Goal: Information Seeking & Learning: Compare options

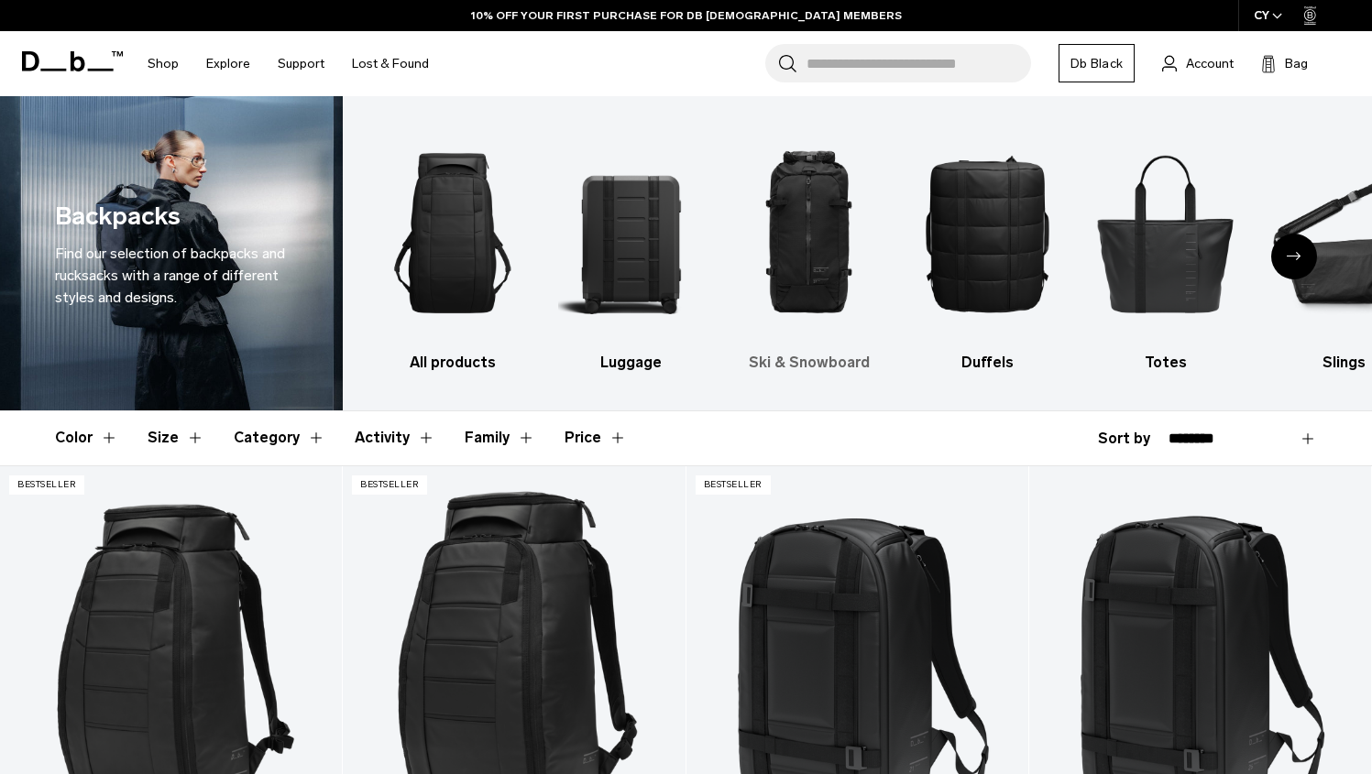
click at [829, 240] on img "3 / 10" at bounding box center [809, 233] width 146 height 219
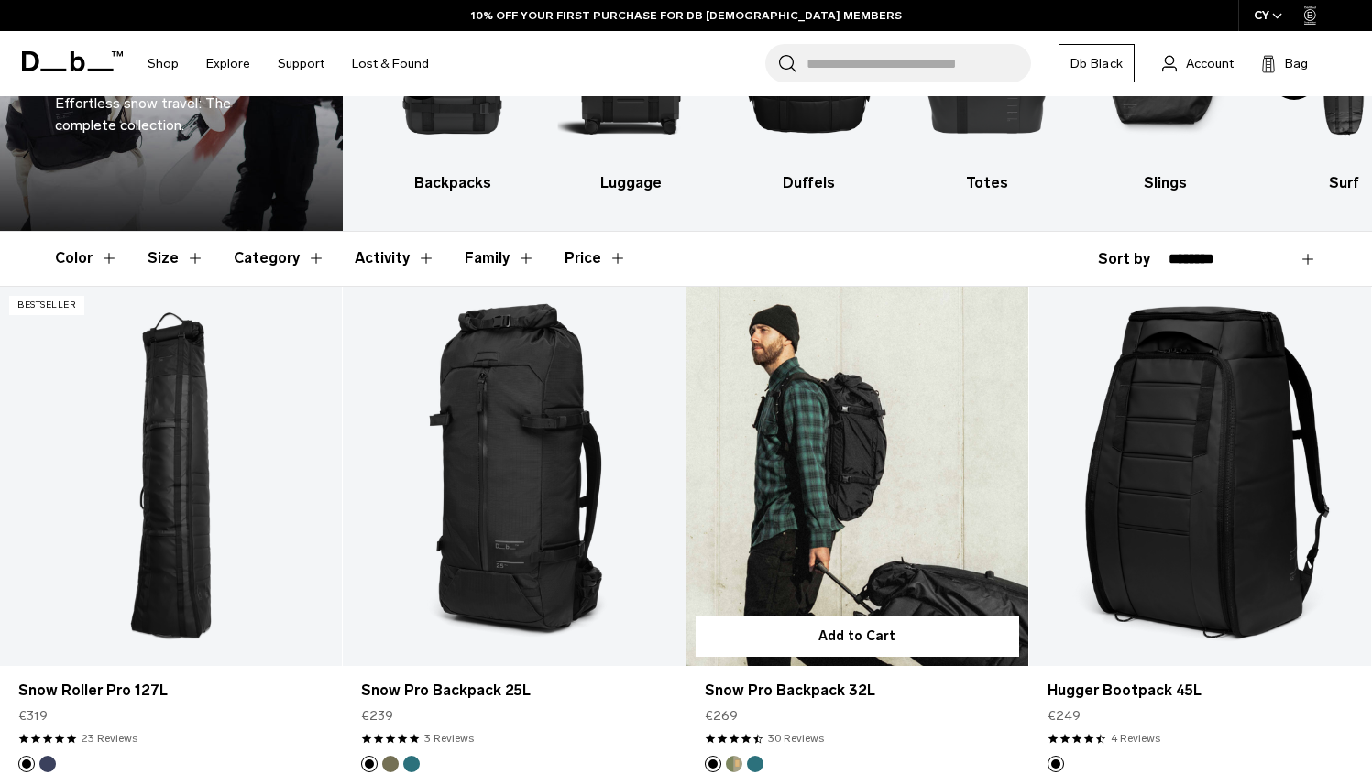
scroll to position [202, 0]
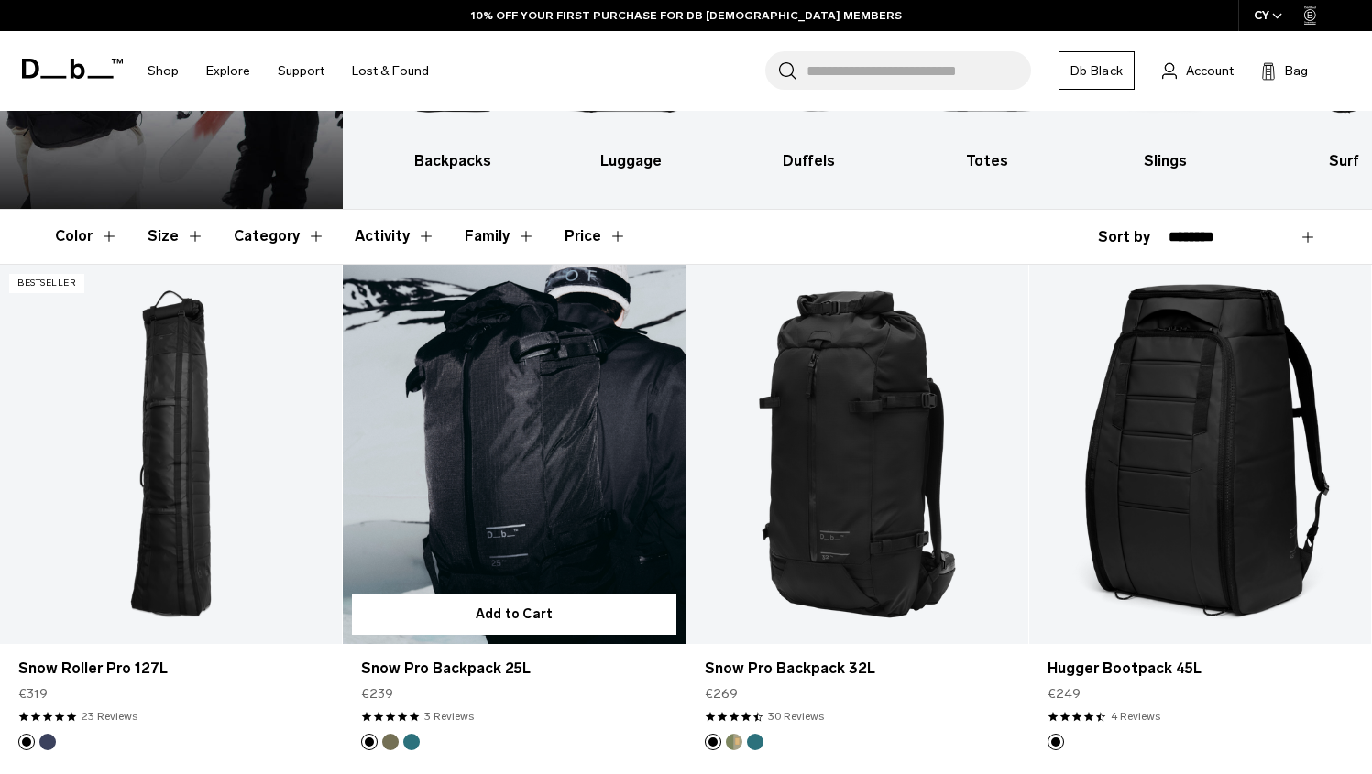
click at [391, 739] on button "Mash Green" at bounding box center [390, 742] width 16 height 16
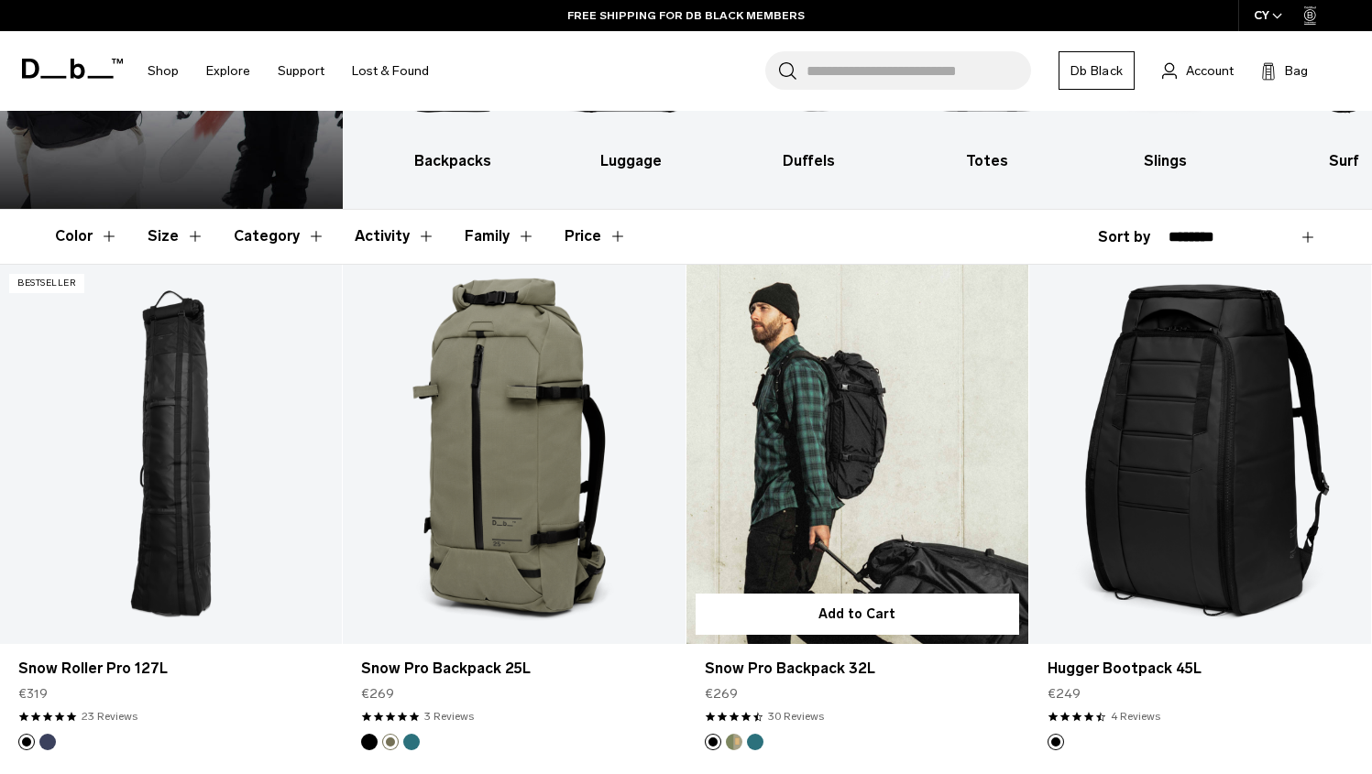
click at [734, 744] on button "Db x Beyond Medals" at bounding box center [734, 742] width 16 height 16
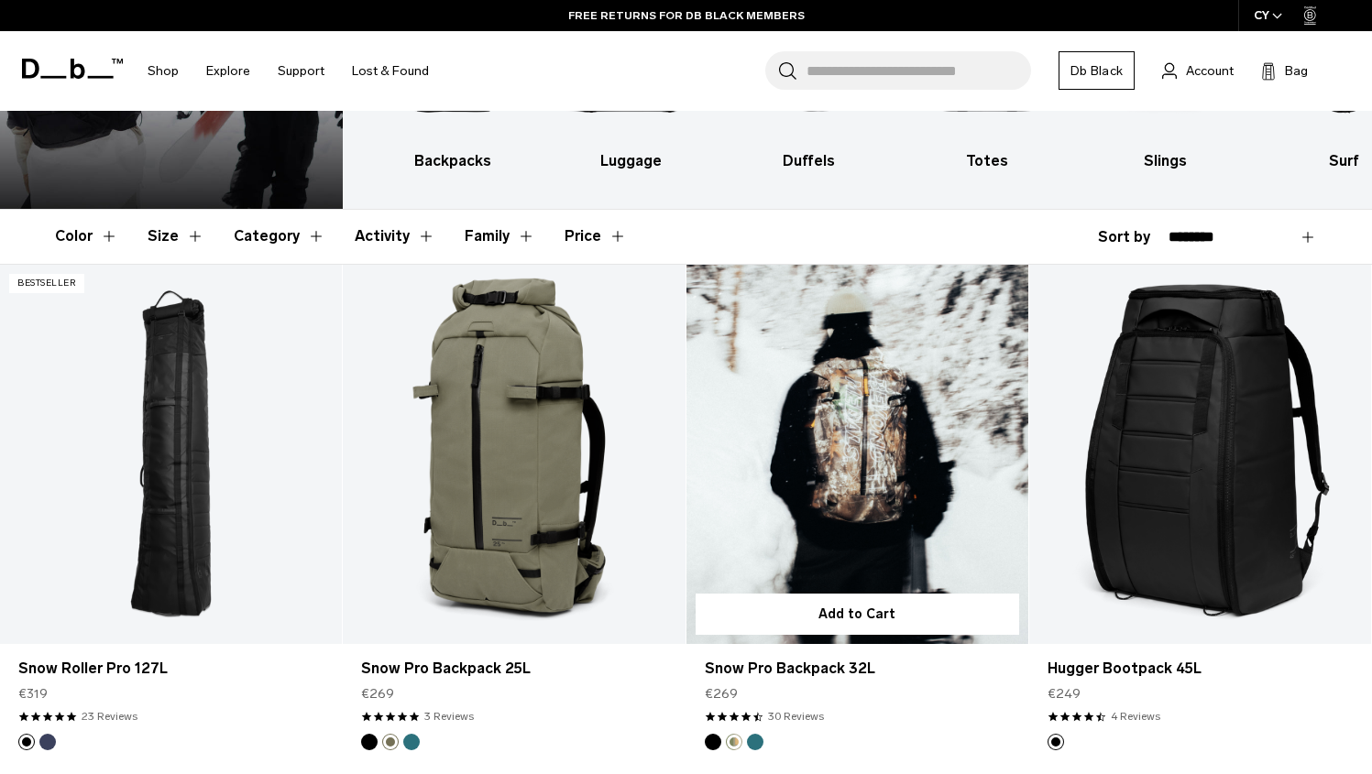
click at [827, 443] on link "Snow Pro Backpack 32L Db x Beyond Medals" at bounding box center [857, 455] width 342 height 380
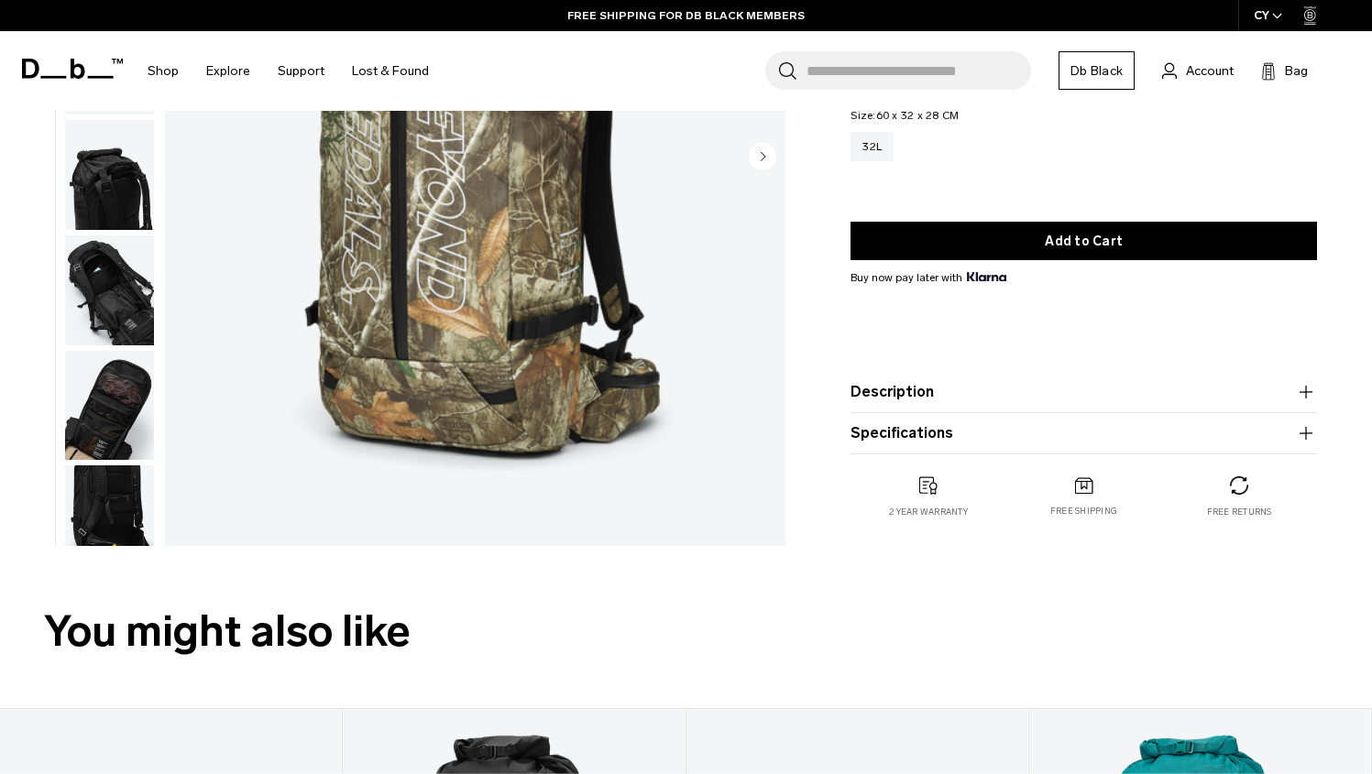
scroll to position [140, 0]
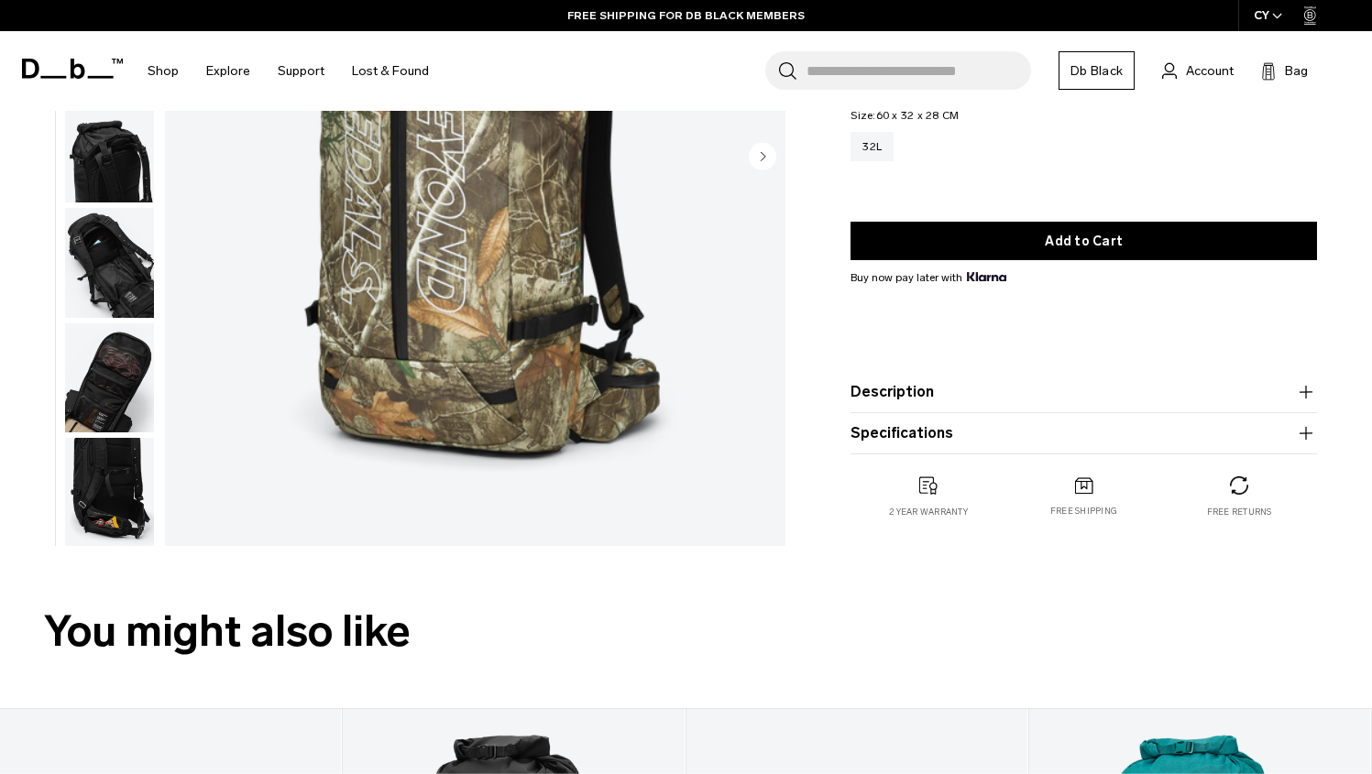
click at [110, 379] on img "button" at bounding box center [109, 378] width 89 height 110
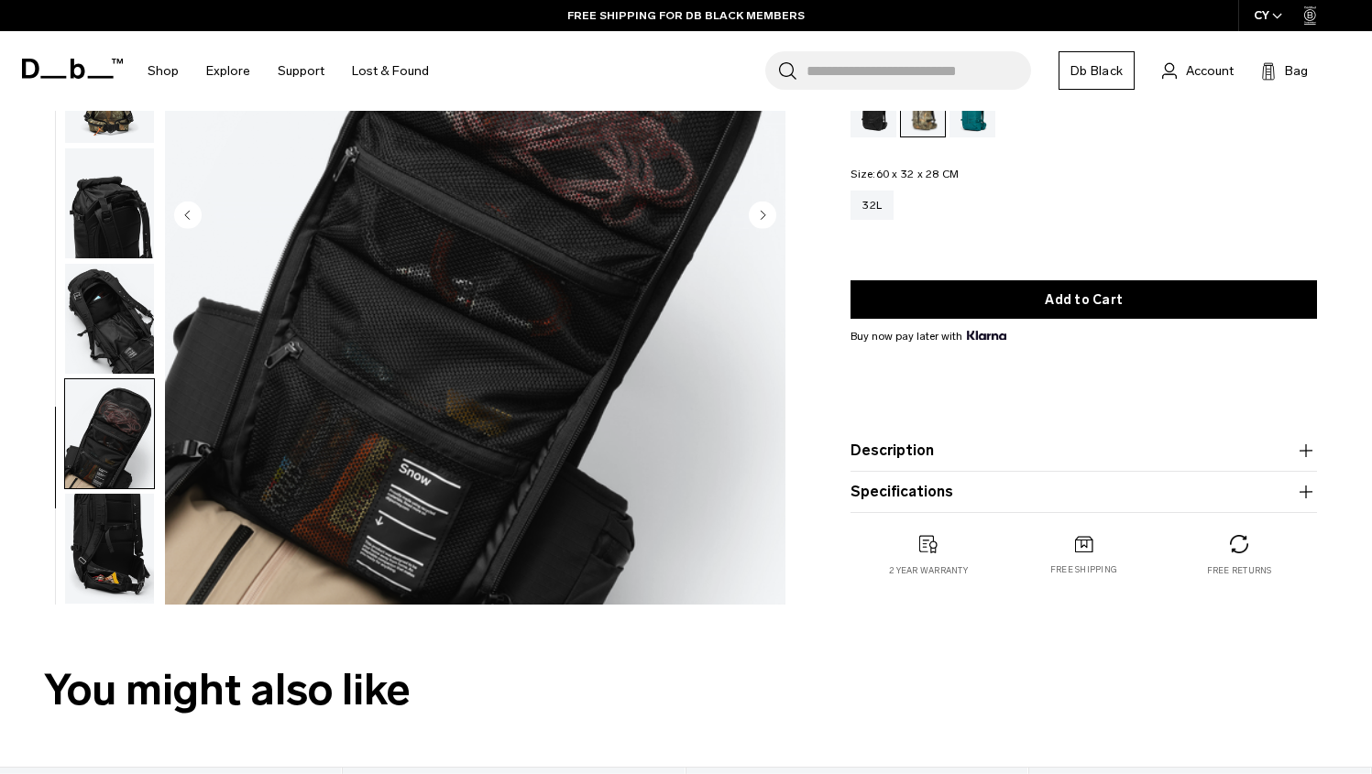
scroll to position [304, 0]
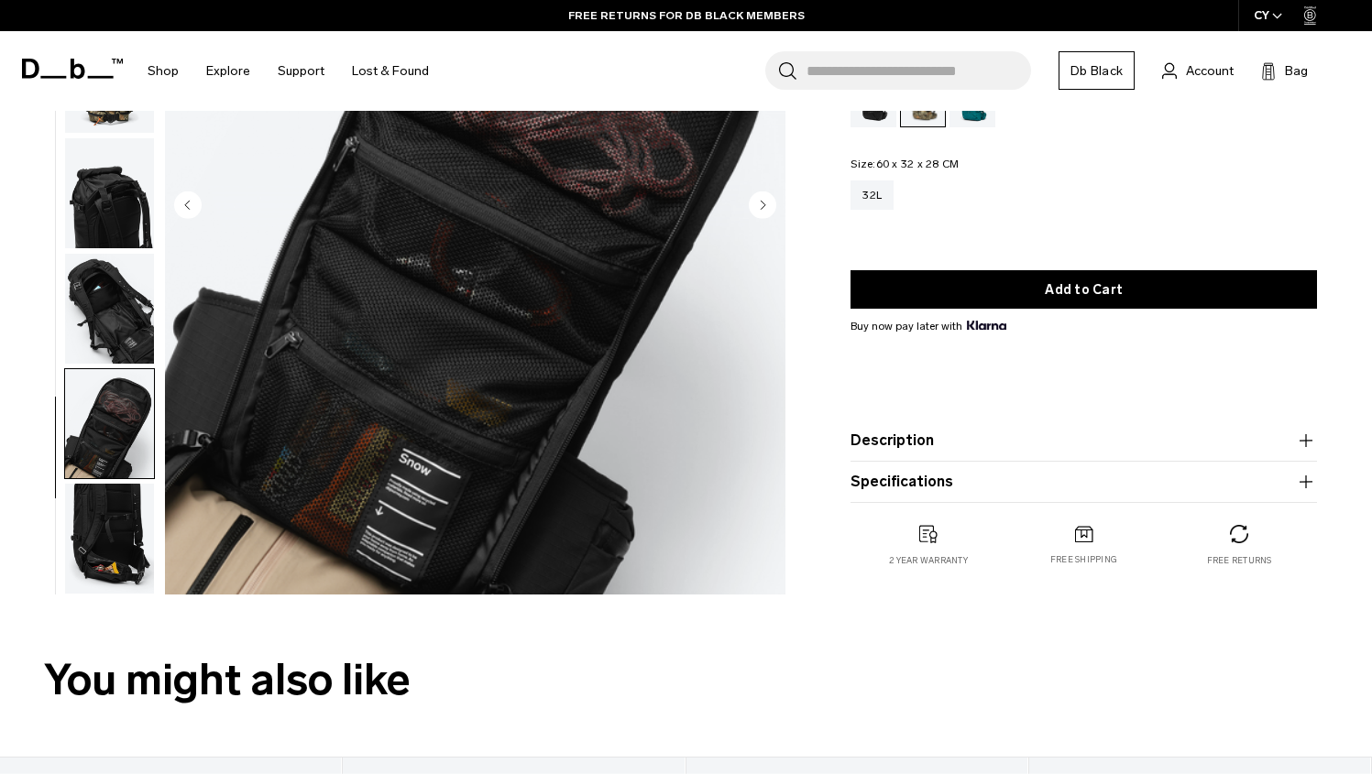
click at [126, 522] on img "button" at bounding box center [109, 539] width 89 height 110
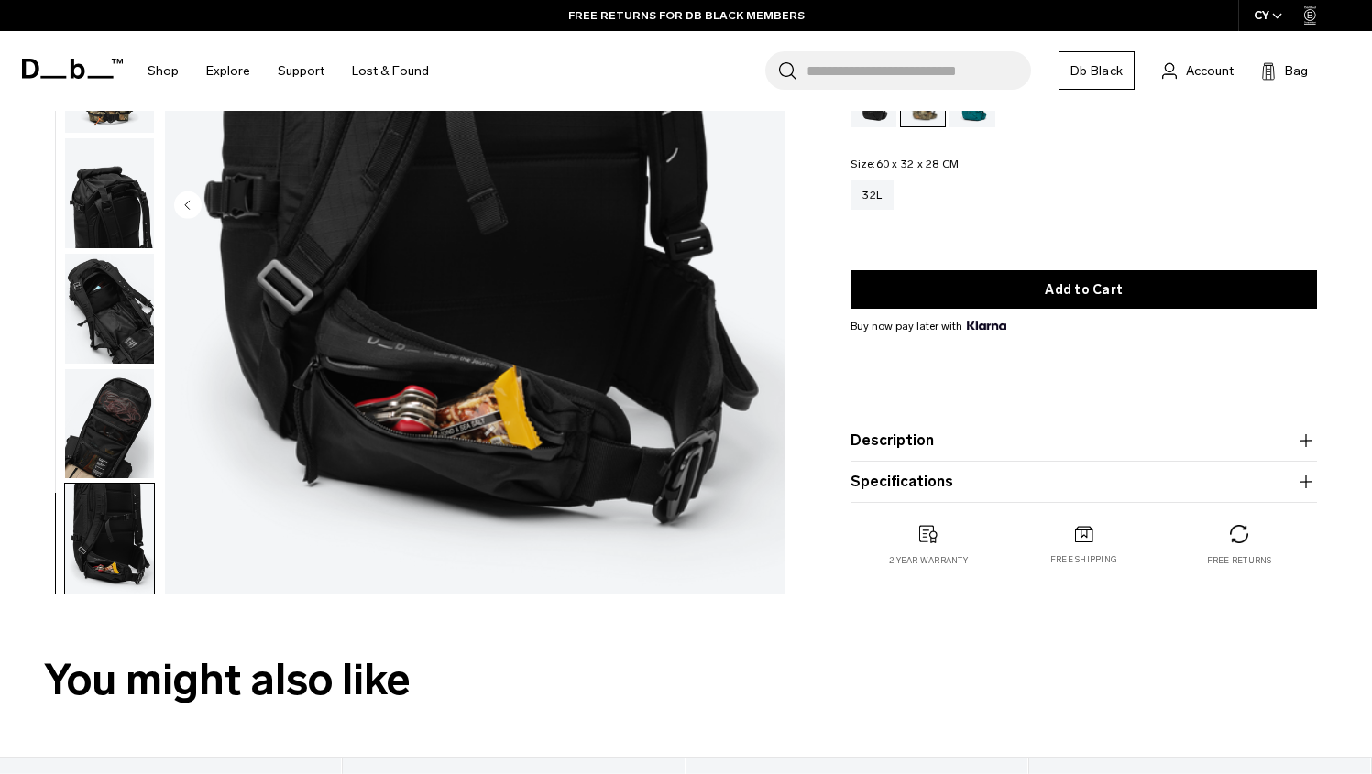
click at [128, 443] on img "button" at bounding box center [109, 424] width 89 height 110
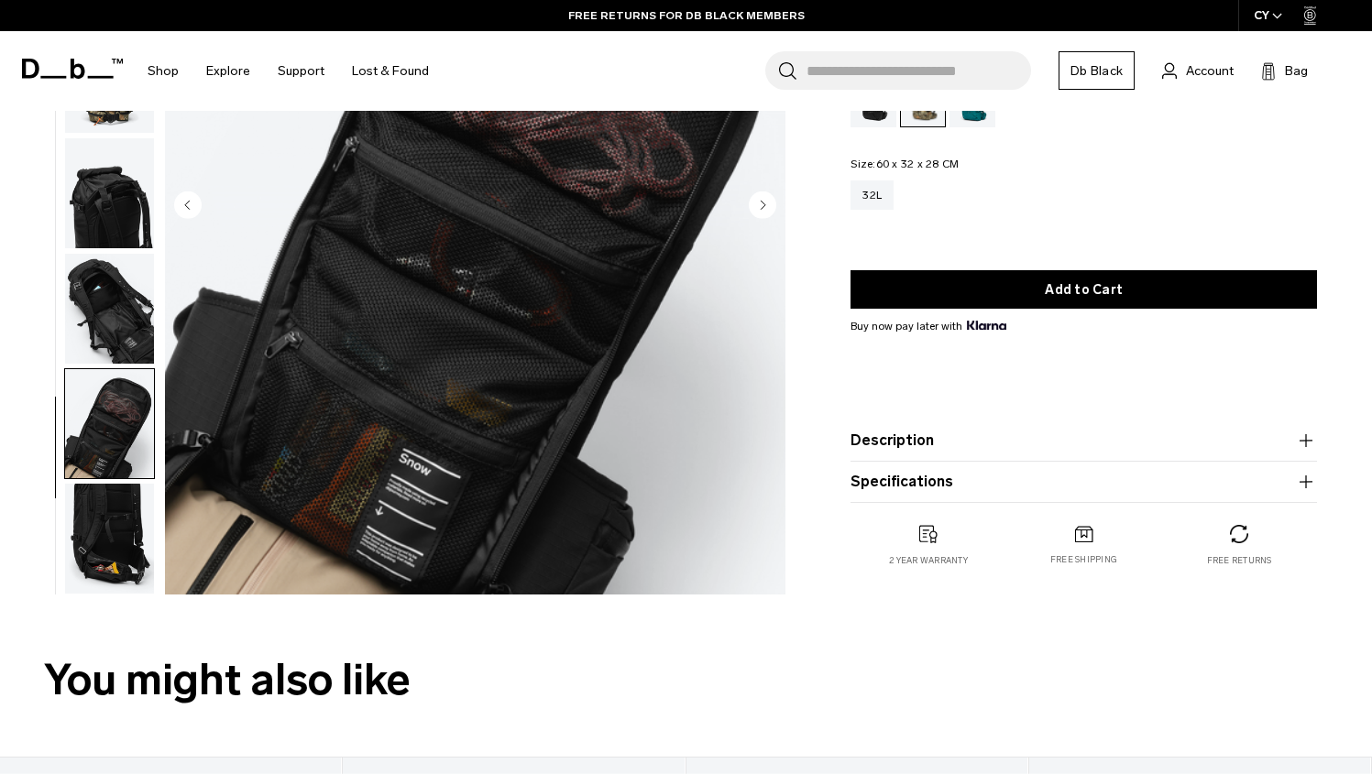
click at [125, 321] on img "button" at bounding box center [109, 309] width 89 height 110
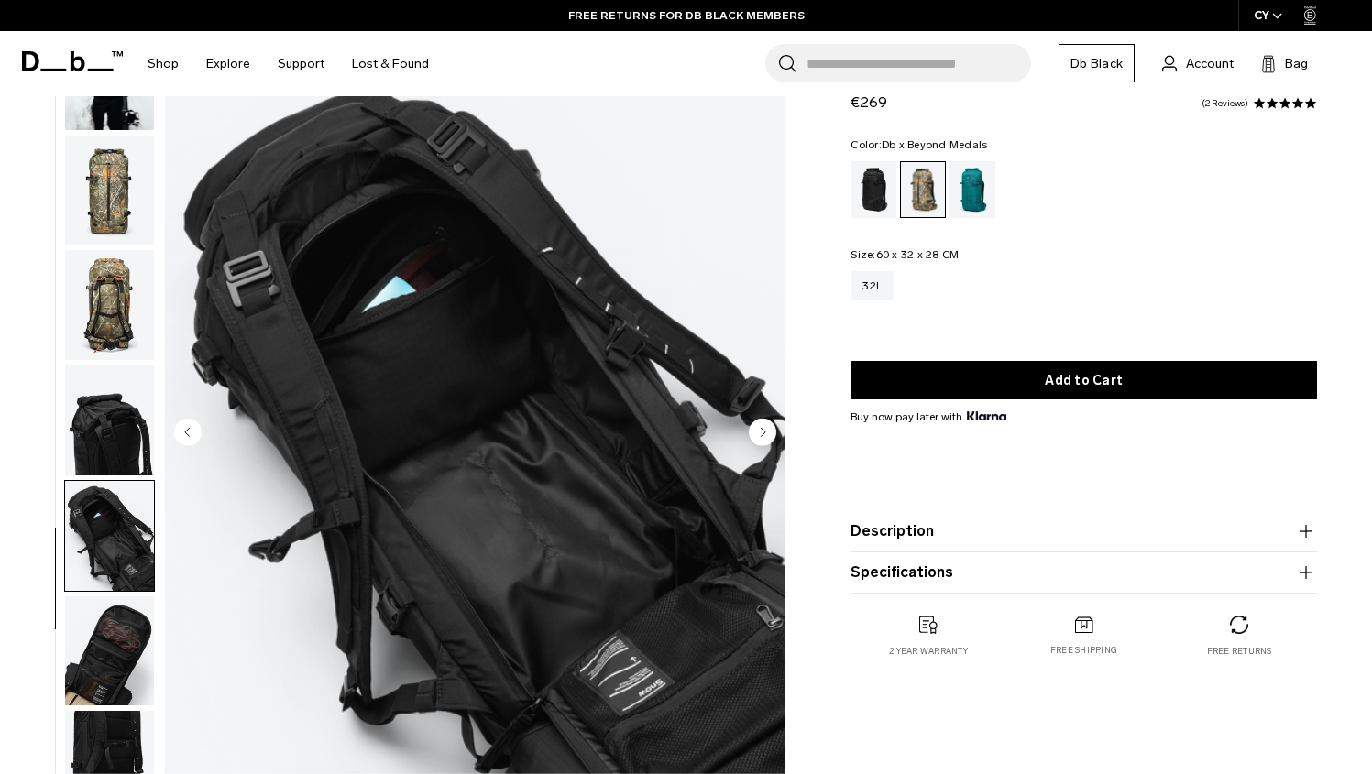
scroll to position [72, 0]
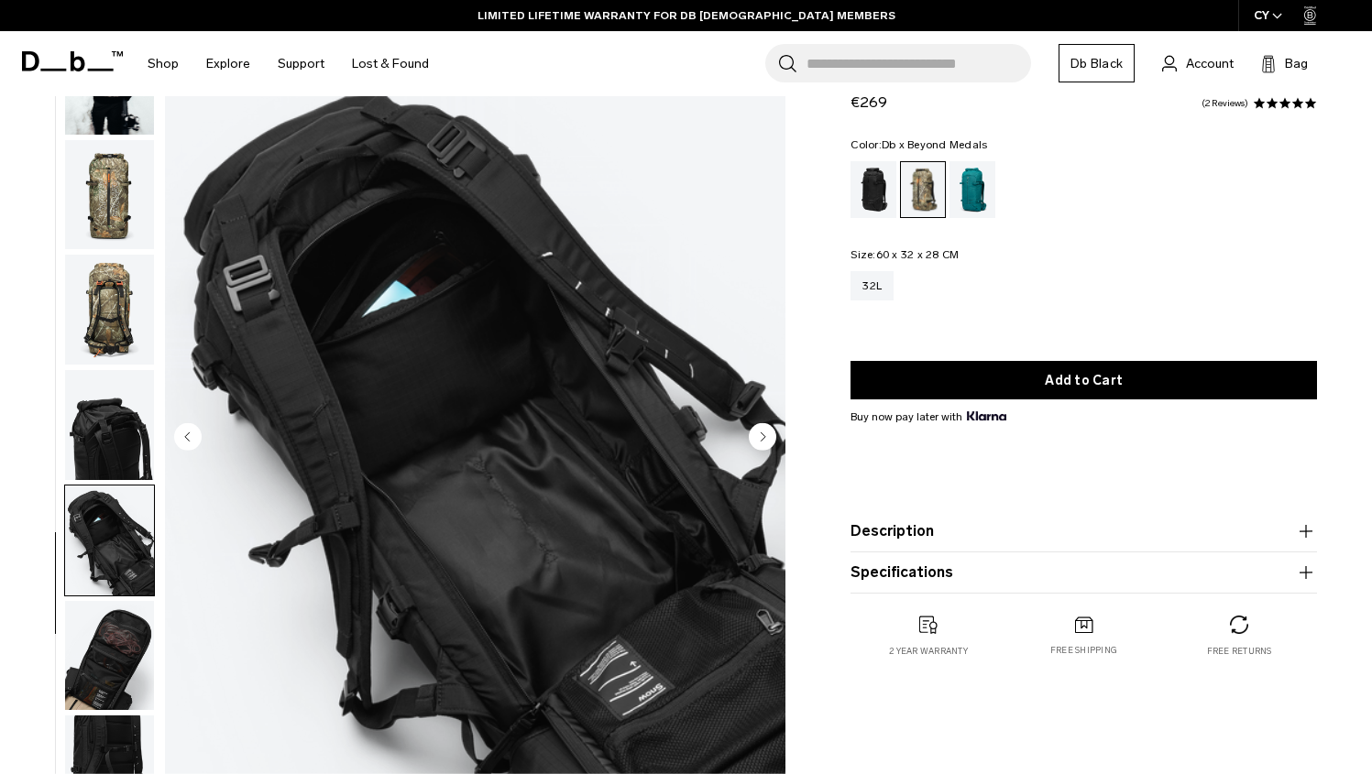
click at [128, 448] on img "button" at bounding box center [109, 425] width 89 height 110
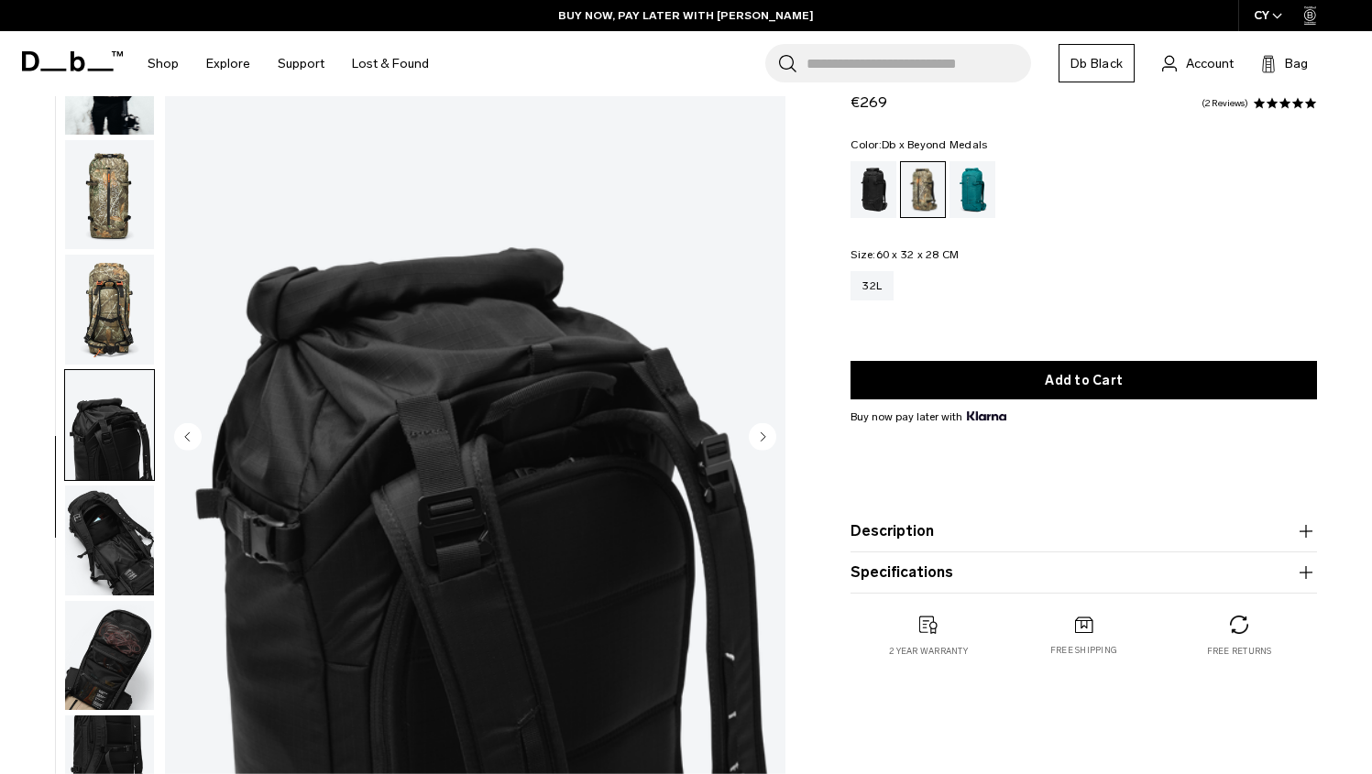
click at [133, 343] on img "button" at bounding box center [109, 310] width 89 height 110
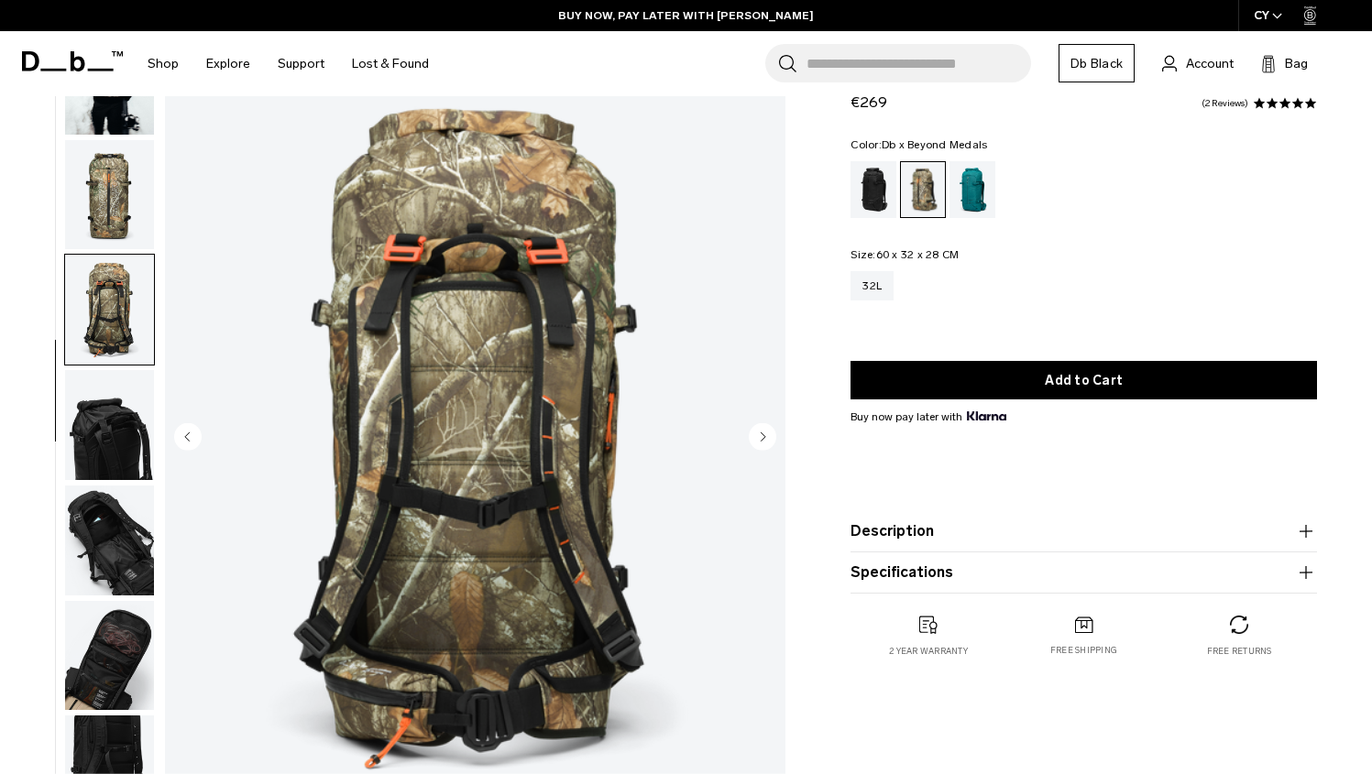
click at [106, 207] on img "button" at bounding box center [109, 195] width 89 height 110
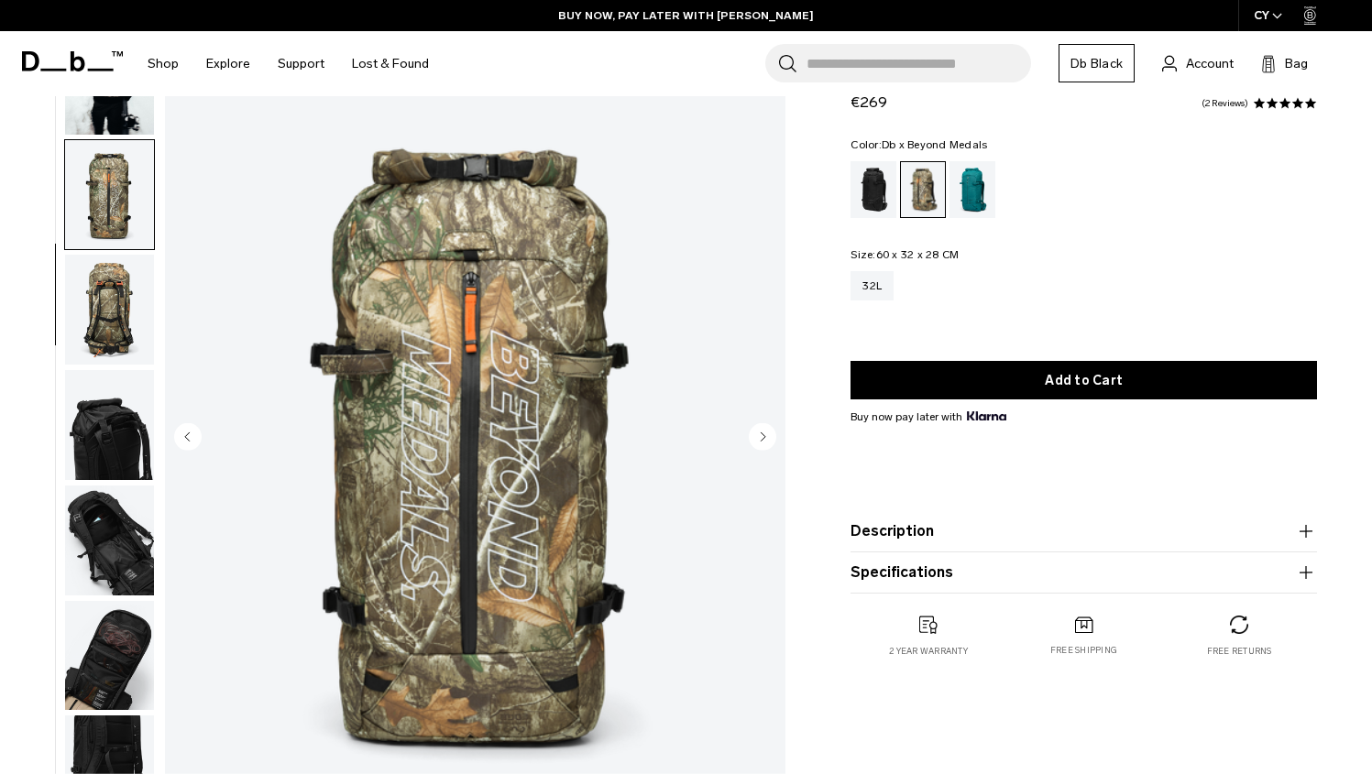
click at [109, 124] on img "button" at bounding box center [109, 80] width 89 height 110
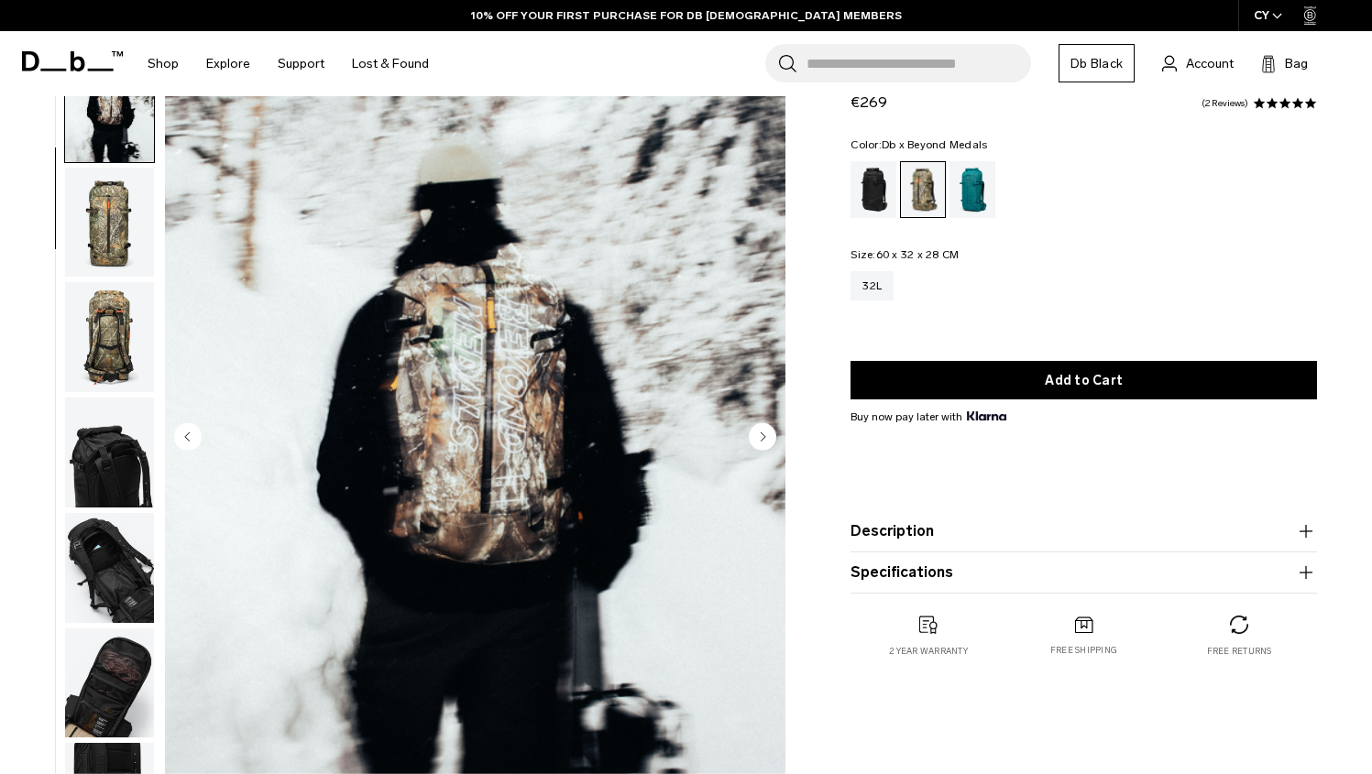
scroll to position [0, 0]
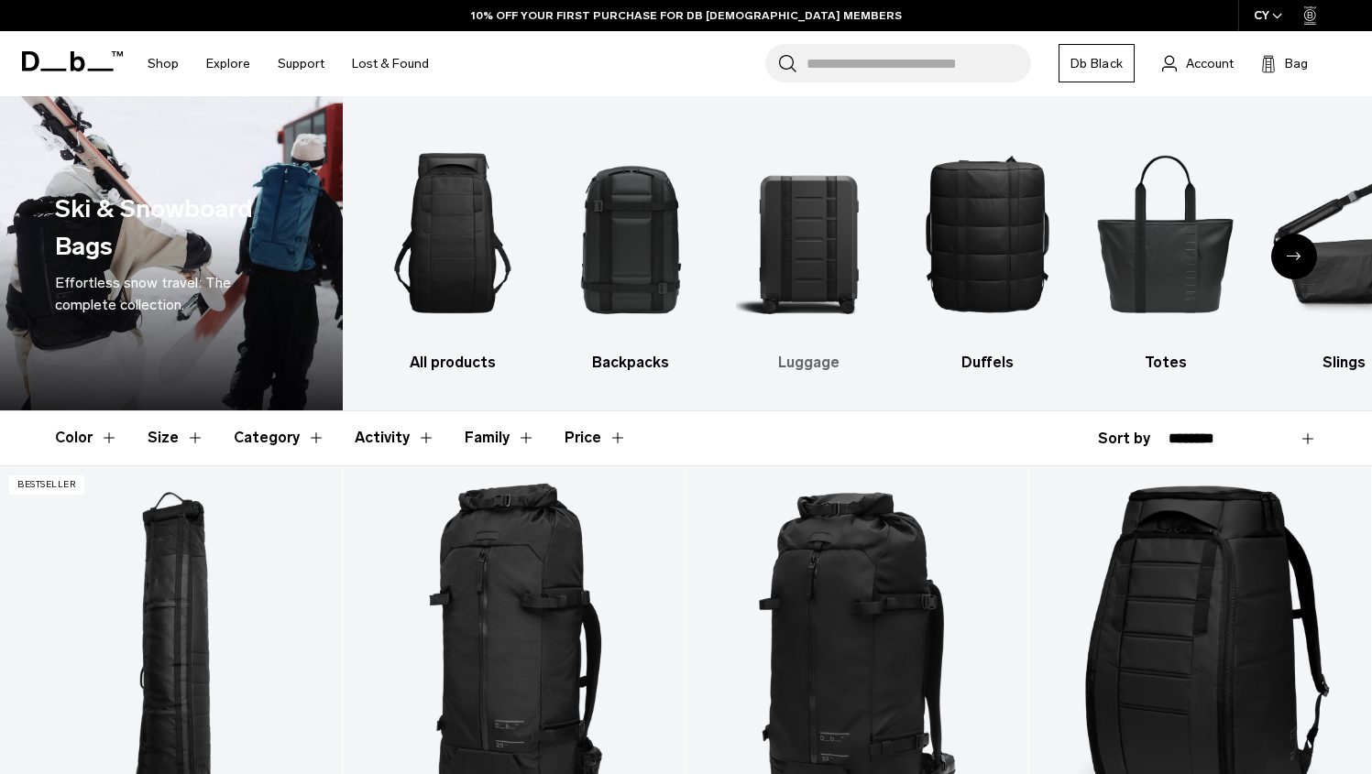
click at [807, 264] on img "3 / 10" at bounding box center [809, 233] width 146 height 219
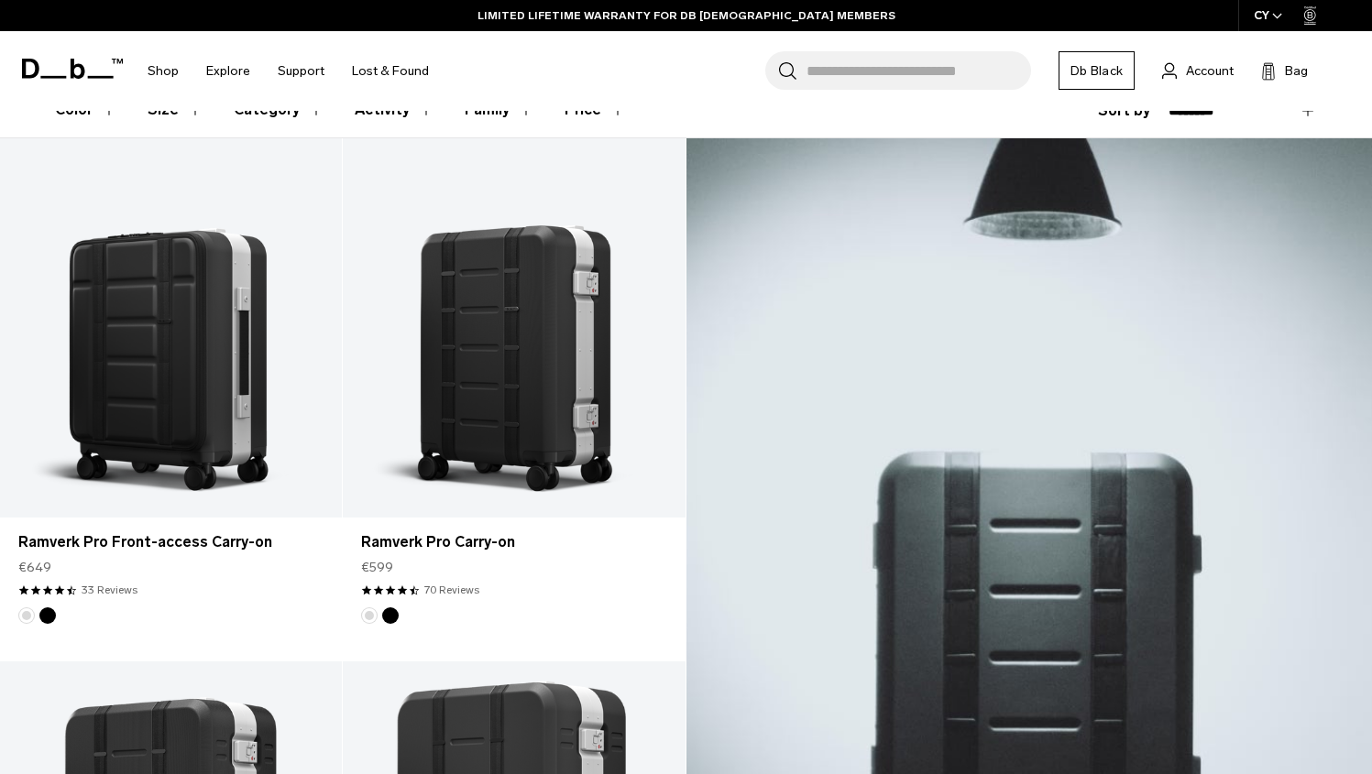
scroll to position [330, 0]
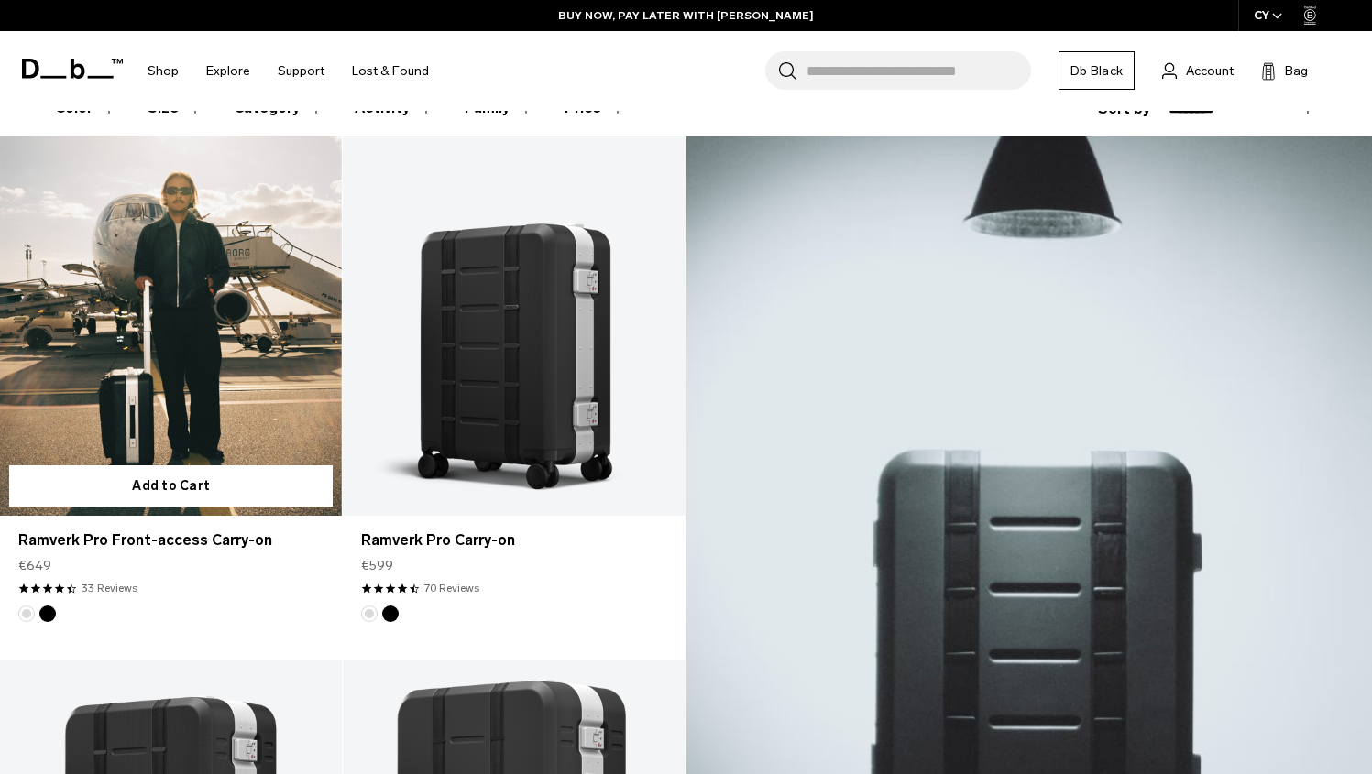
click at [209, 343] on link "Ramverk Pro Front-access Carry-on" at bounding box center [171, 327] width 342 height 380
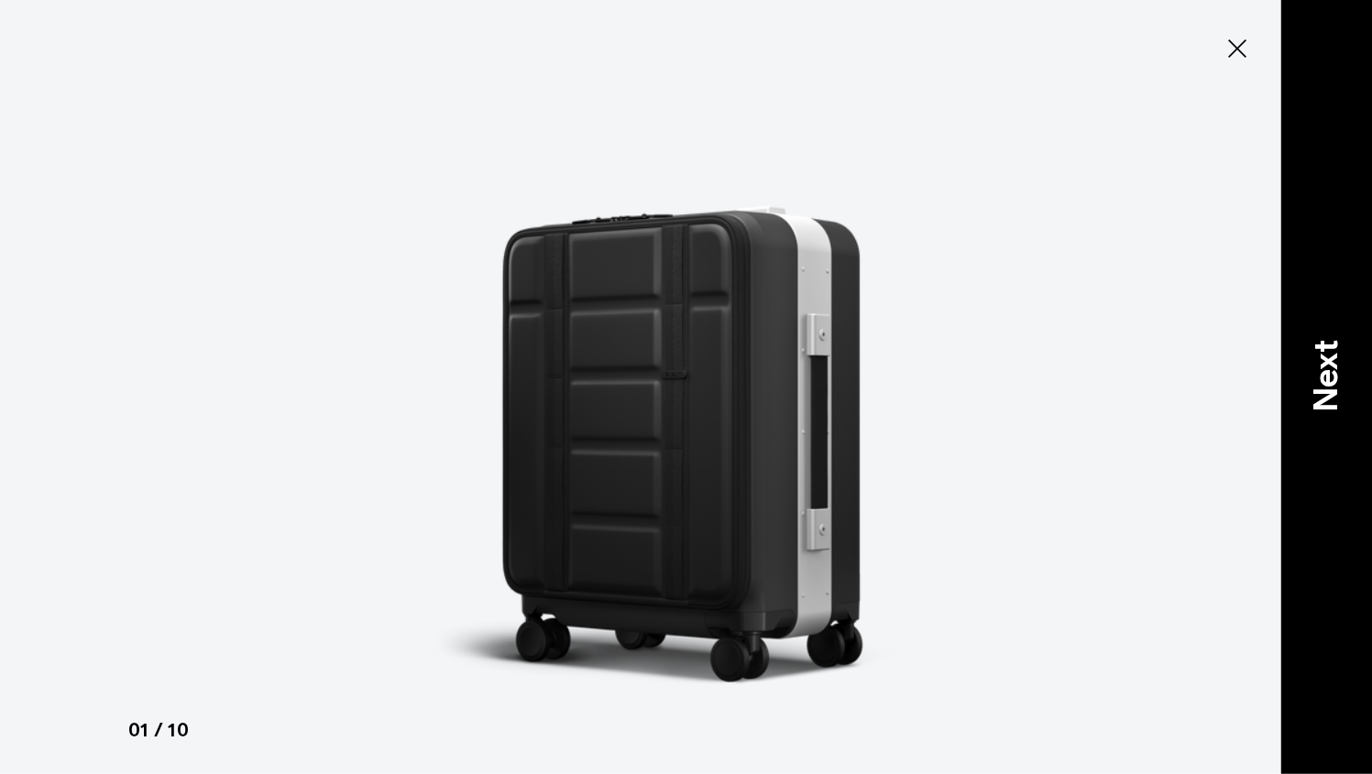
click at [1328, 377] on p "Next" at bounding box center [1325, 376] width 49 height 72
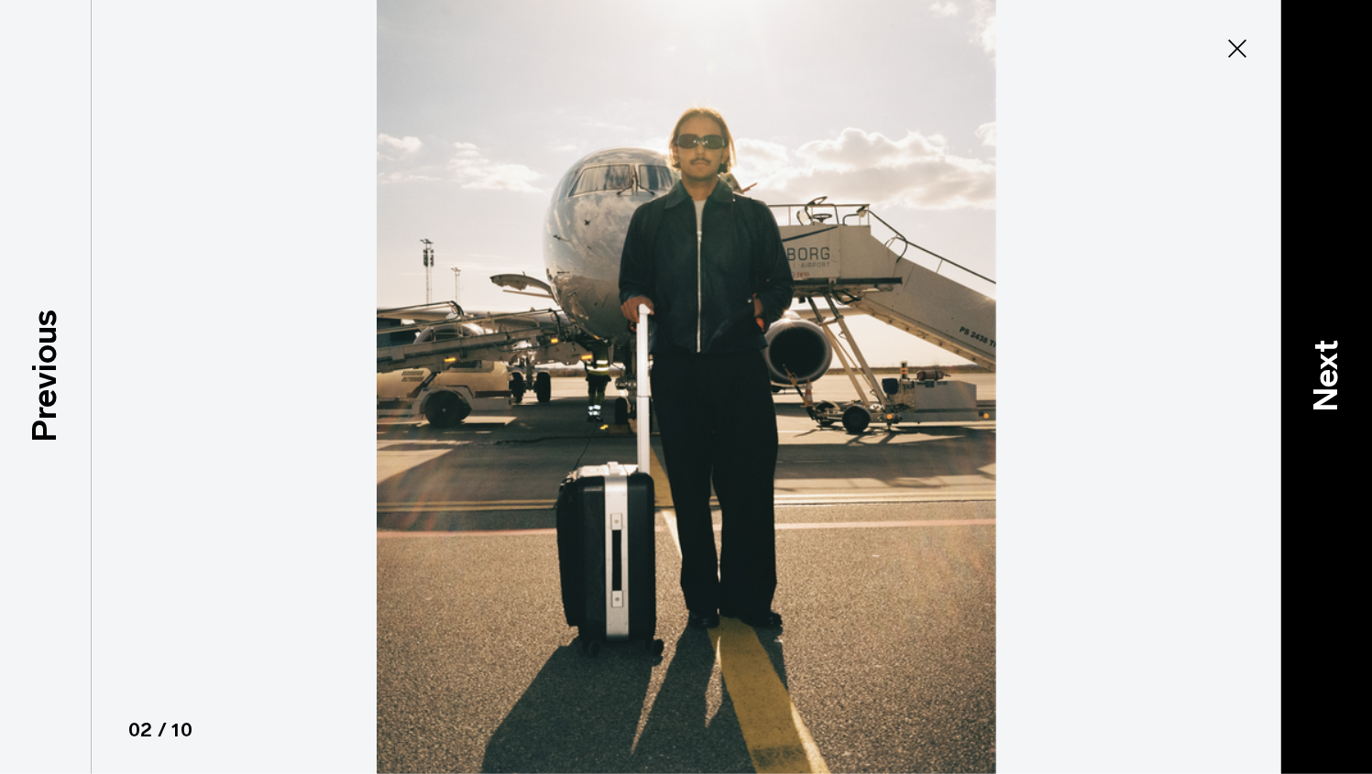
click at [1328, 377] on p "Next" at bounding box center [1325, 376] width 49 height 72
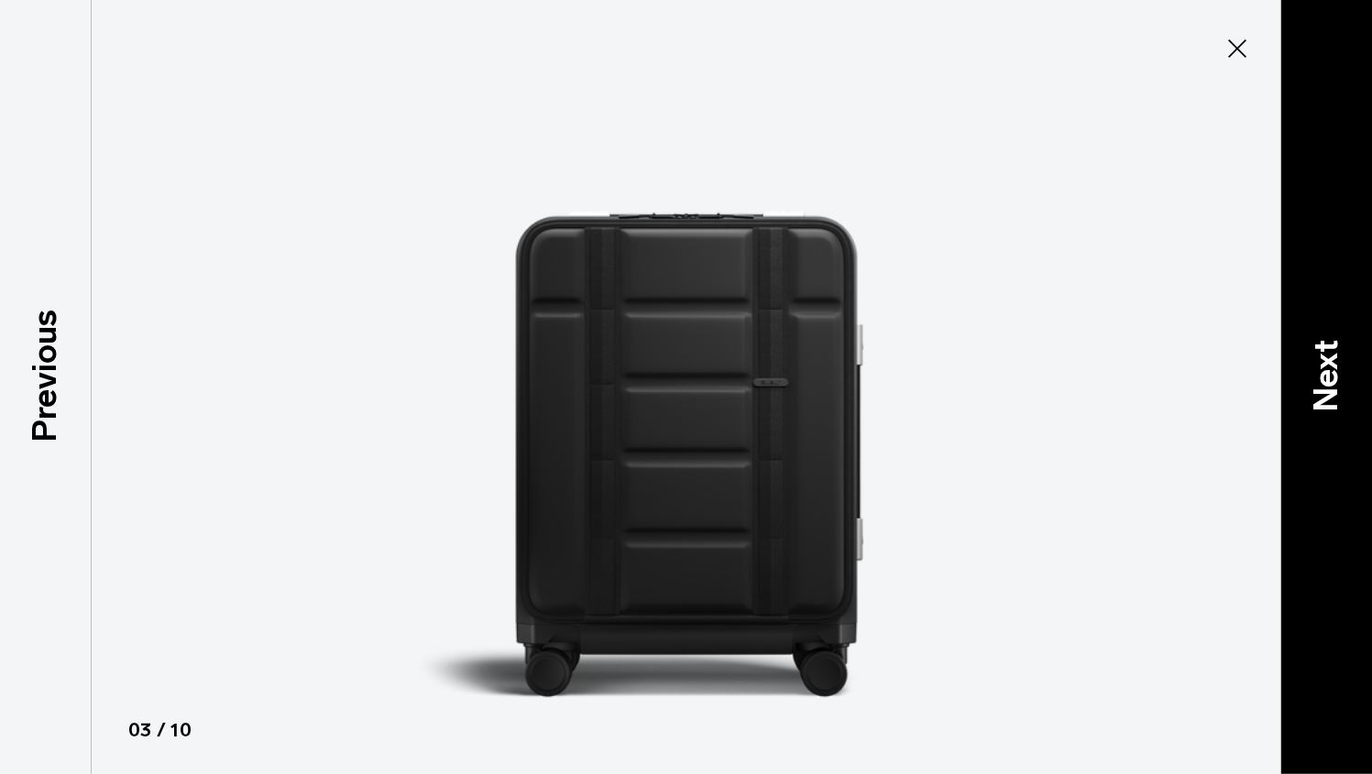
click at [1328, 377] on p "Next" at bounding box center [1325, 376] width 49 height 72
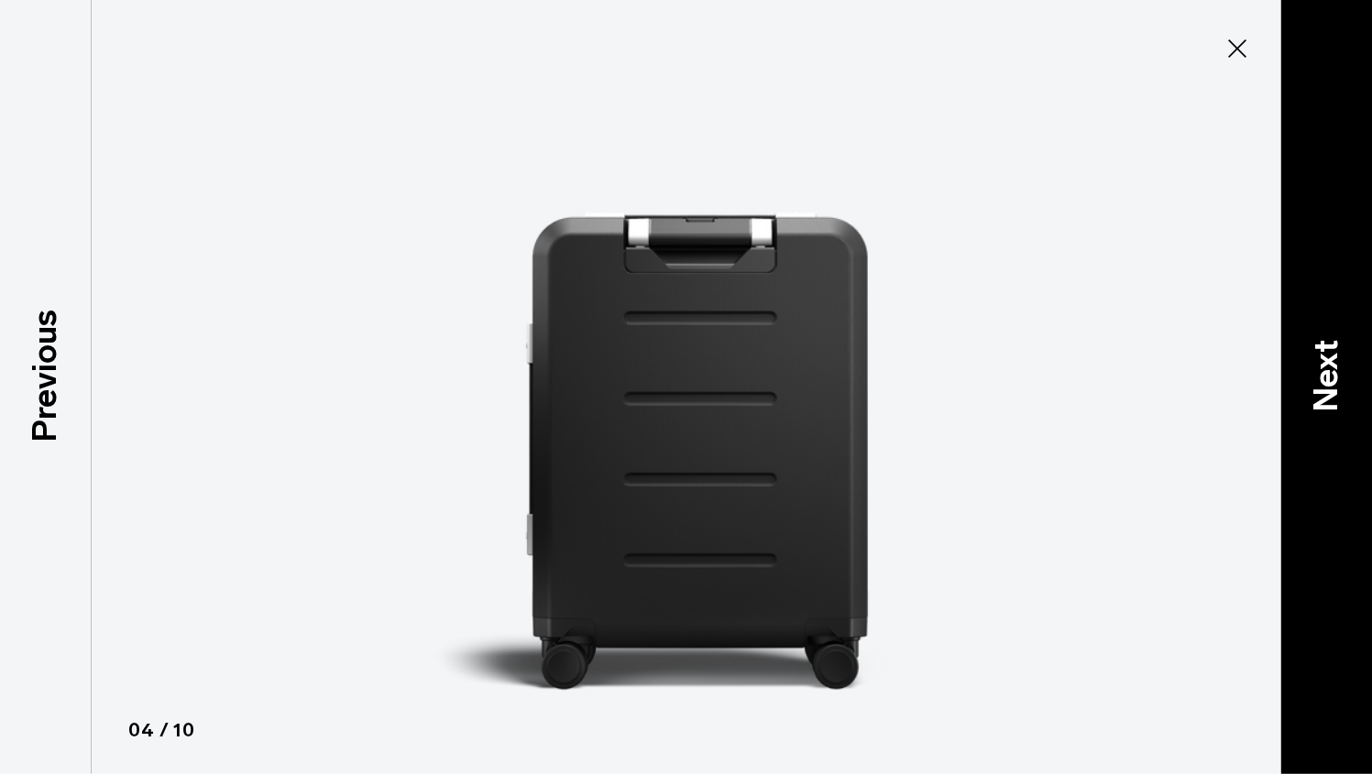
click at [1328, 377] on p "Next" at bounding box center [1325, 376] width 49 height 72
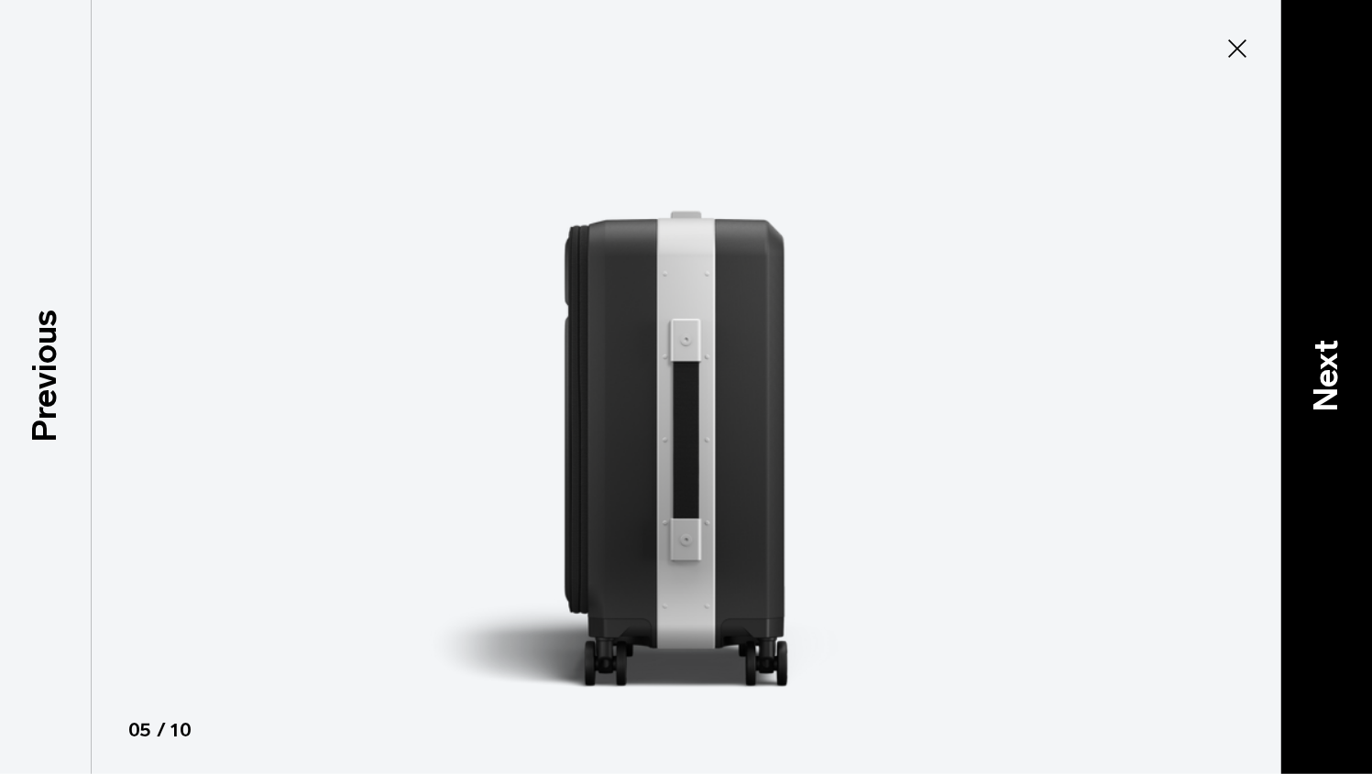
click at [1328, 377] on p "Next" at bounding box center [1325, 376] width 49 height 72
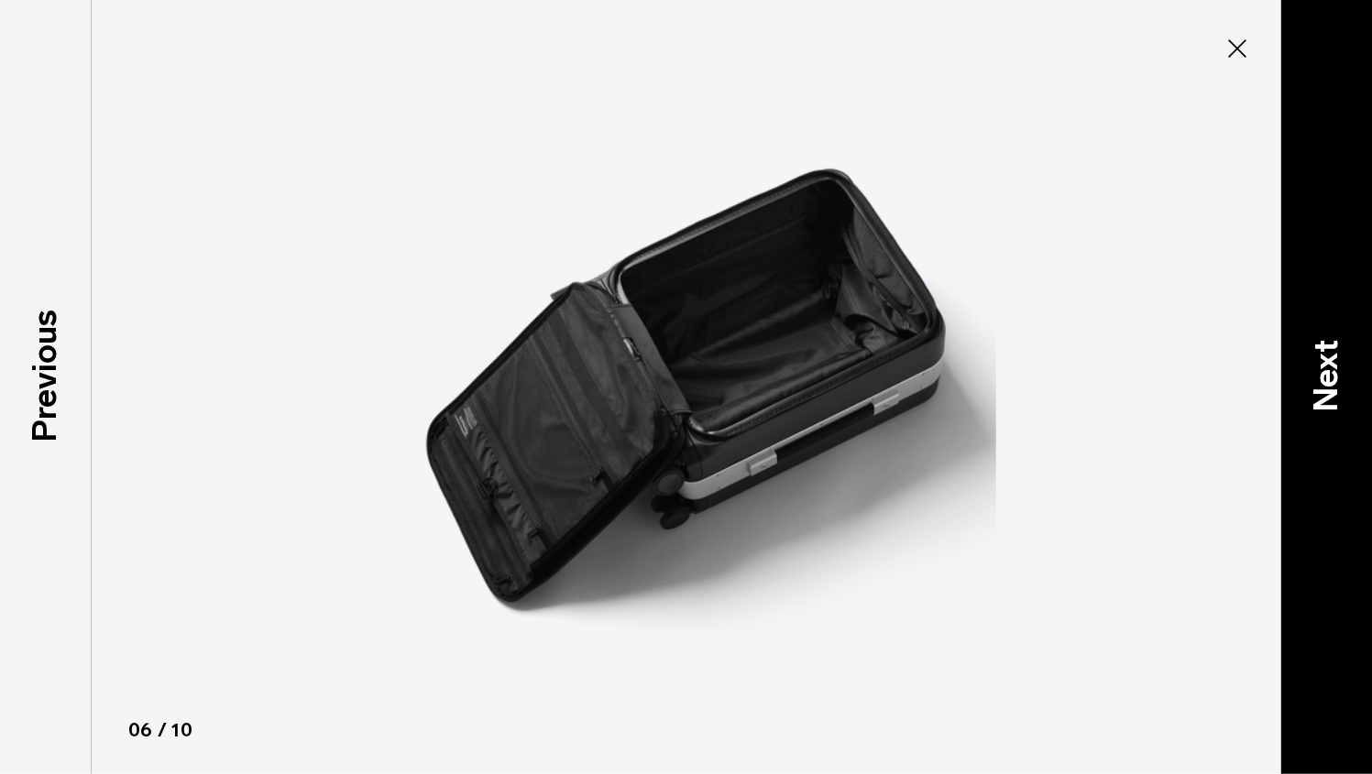
click at [1328, 377] on p "Next" at bounding box center [1325, 376] width 49 height 72
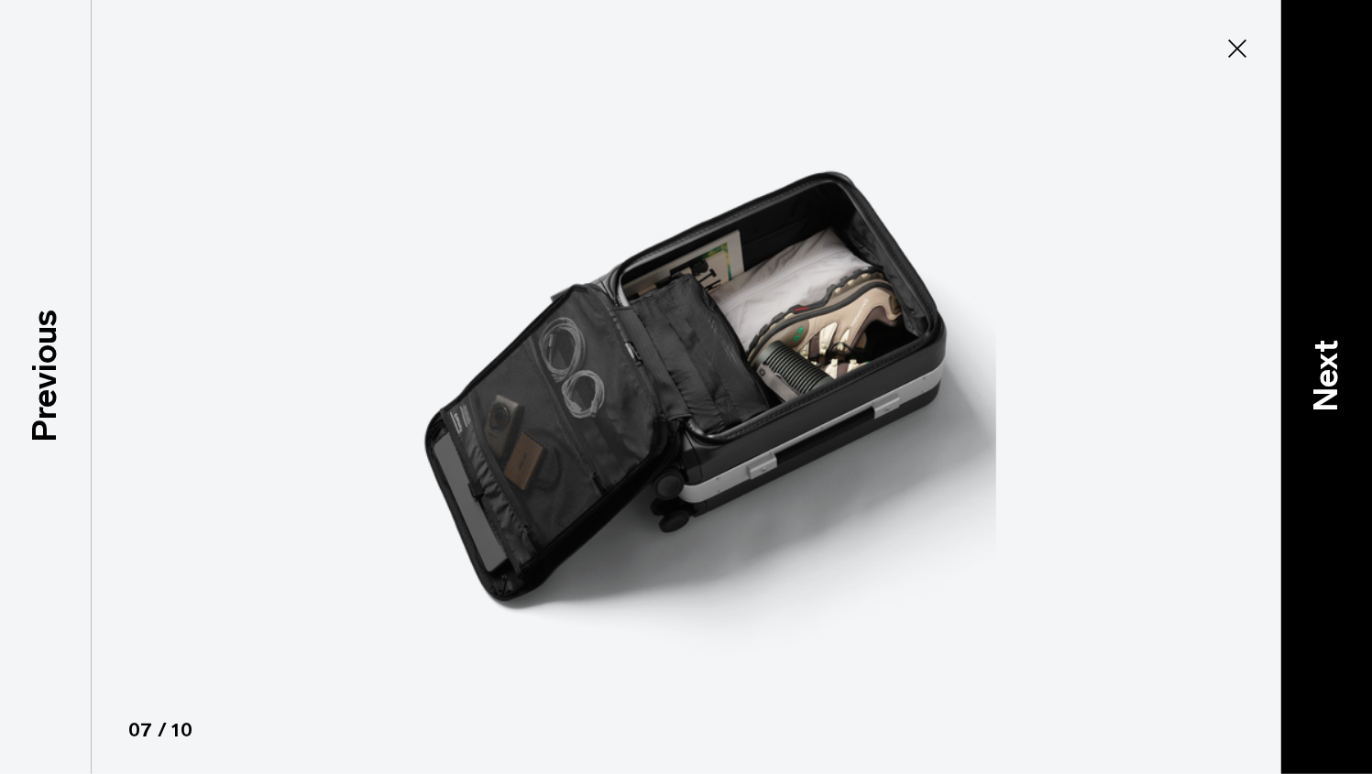
click at [1328, 377] on p "Next" at bounding box center [1325, 376] width 49 height 72
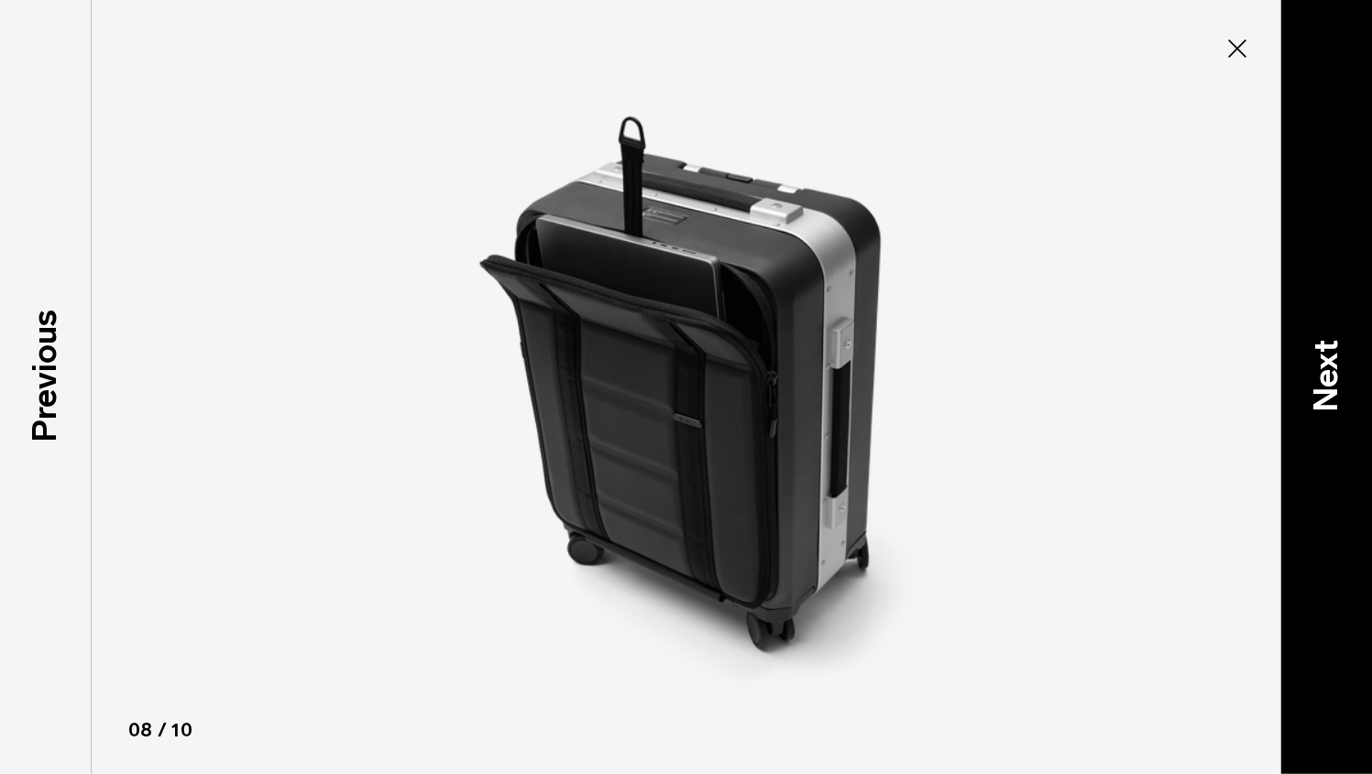
click at [1328, 377] on p "Next" at bounding box center [1325, 376] width 49 height 72
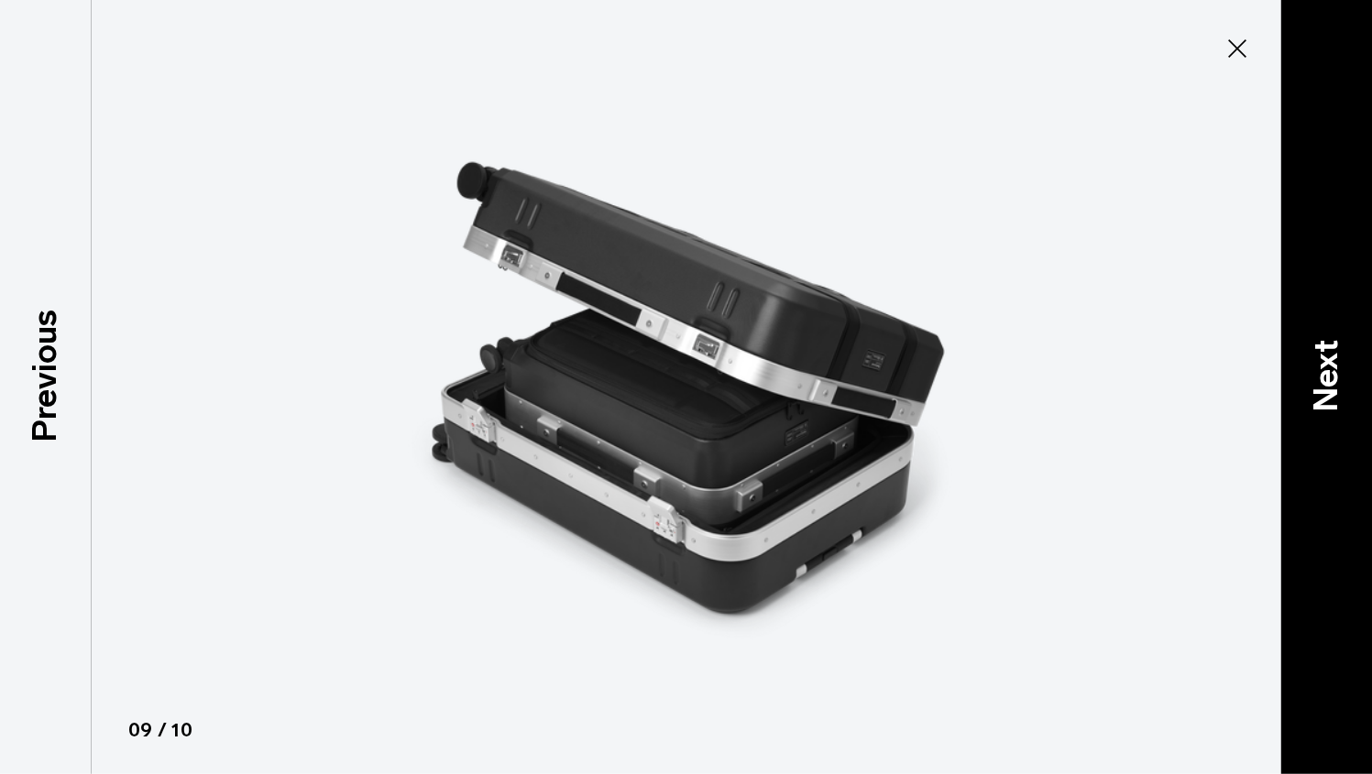
click at [1328, 377] on p "Next" at bounding box center [1325, 376] width 49 height 72
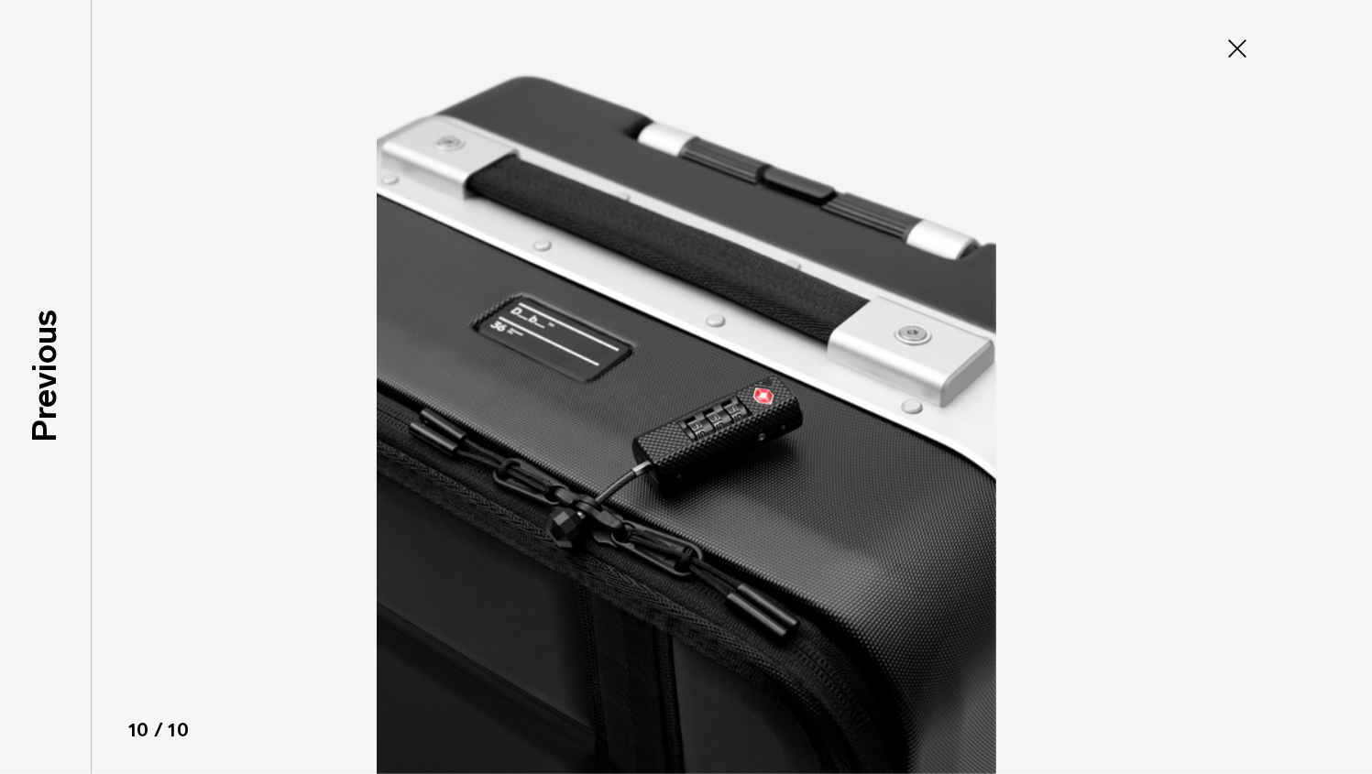
click at [1328, 377] on div at bounding box center [686, 387] width 1372 height 774
click at [1237, 48] on icon at bounding box center [1237, 48] width 18 height 18
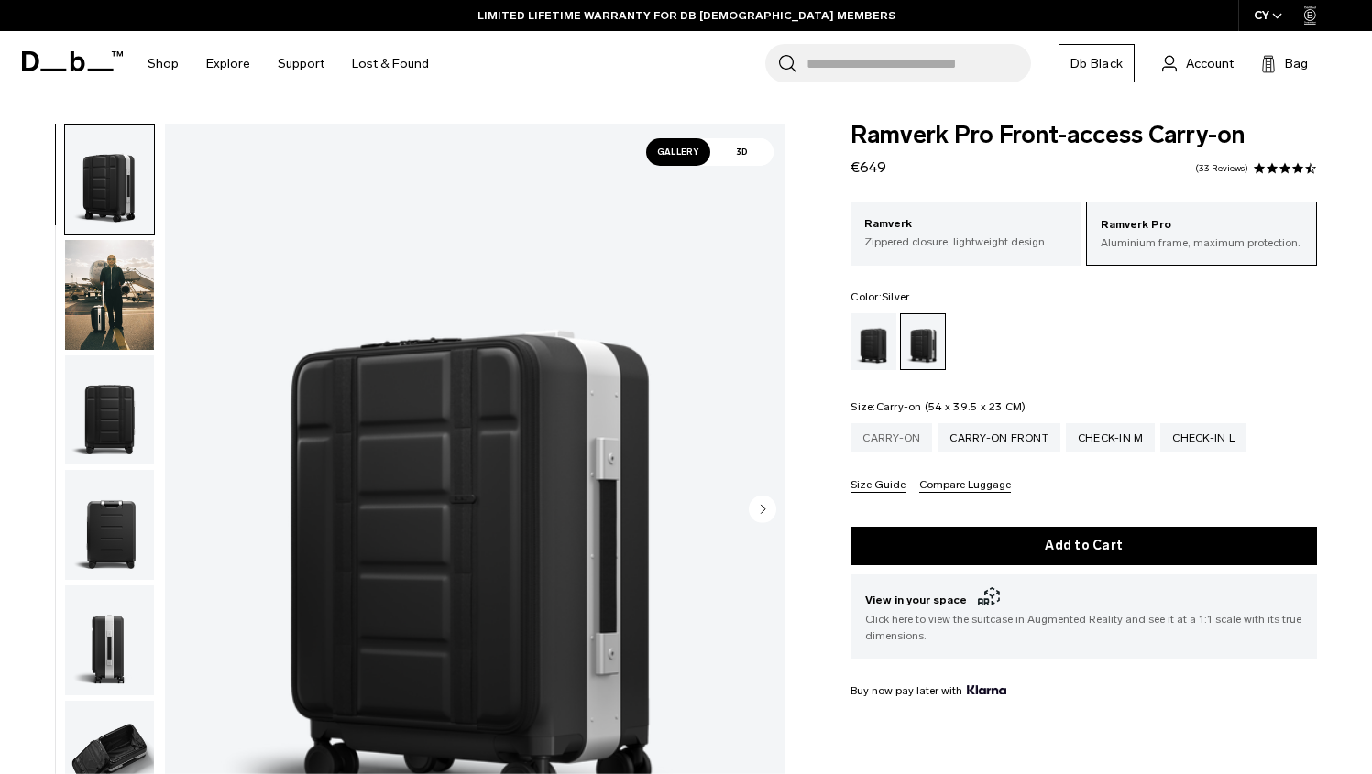
click at [882, 438] on div "Carry-on" at bounding box center [891, 437] width 82 height 29
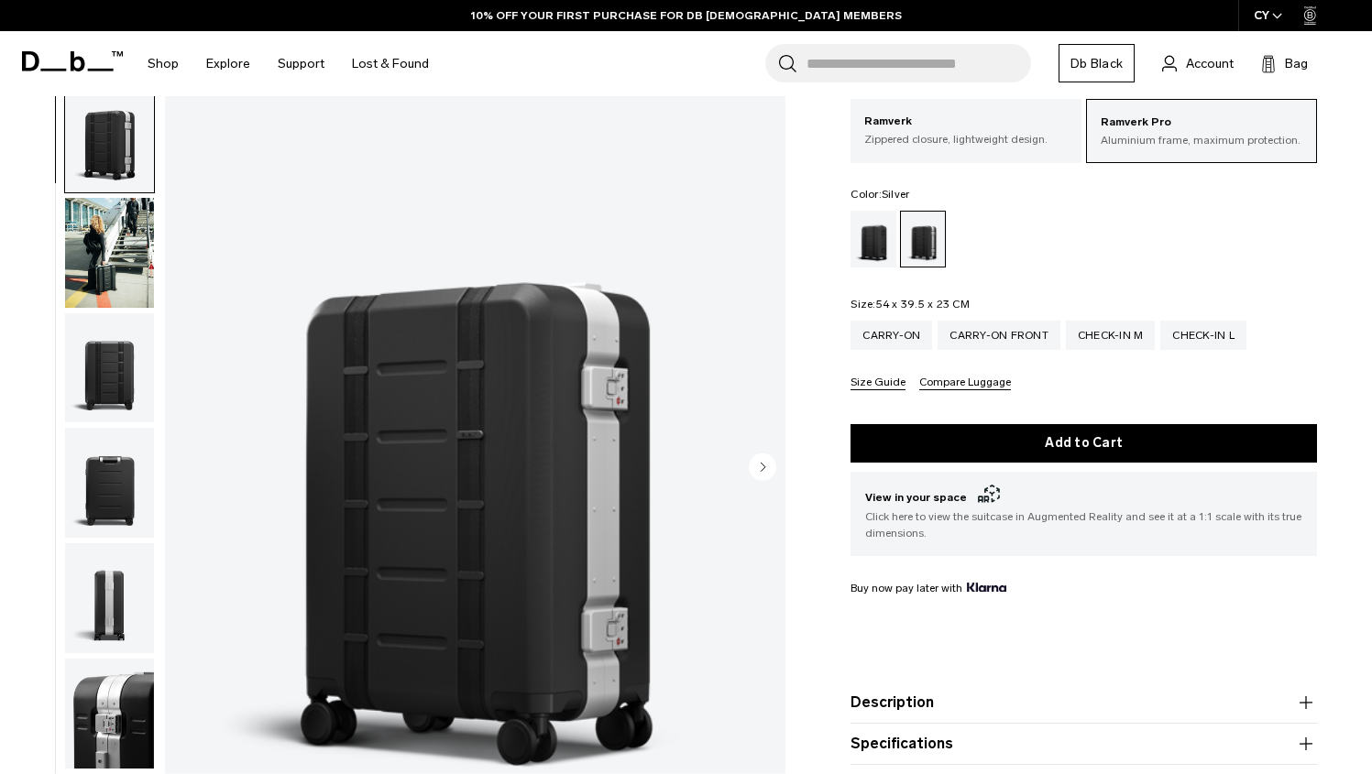
scroll to position [108, 0]
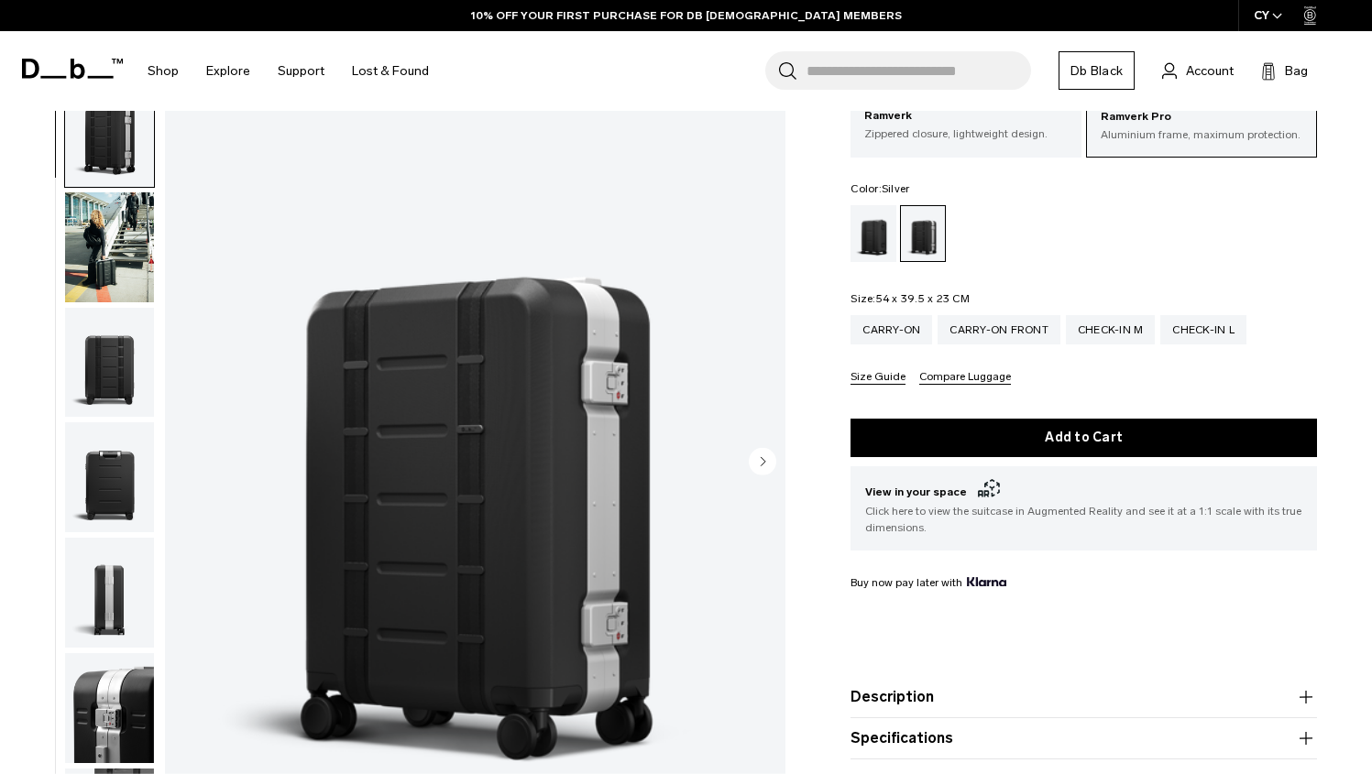
click at [135, 268] on img "button" at bounding box center [109, 247] width 89 height 110
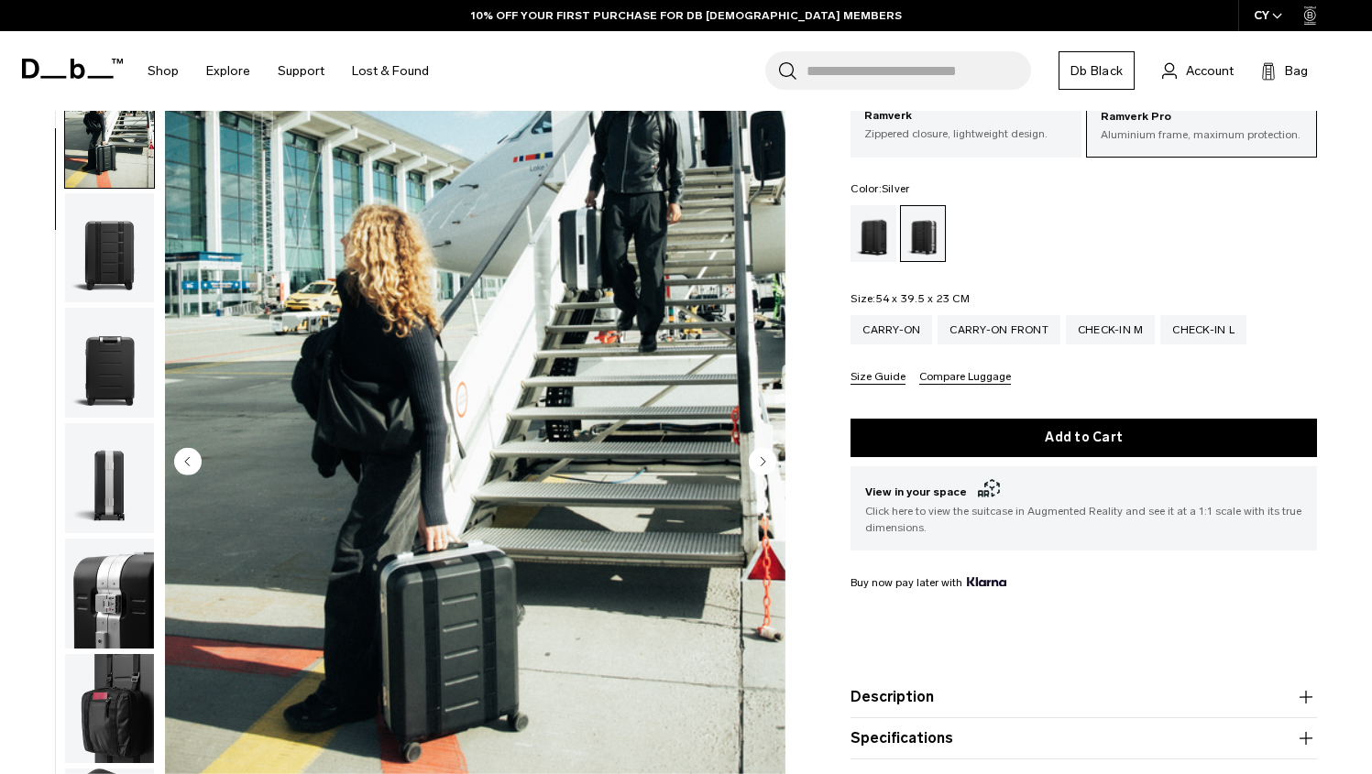
scroll to position [115, 0]
click at [139, 171] on img "button" at bounding box center [109, 132] width 89 height 110
click at [118, 357] on img "button" at bounding box center [109, 362] width 89 height 110
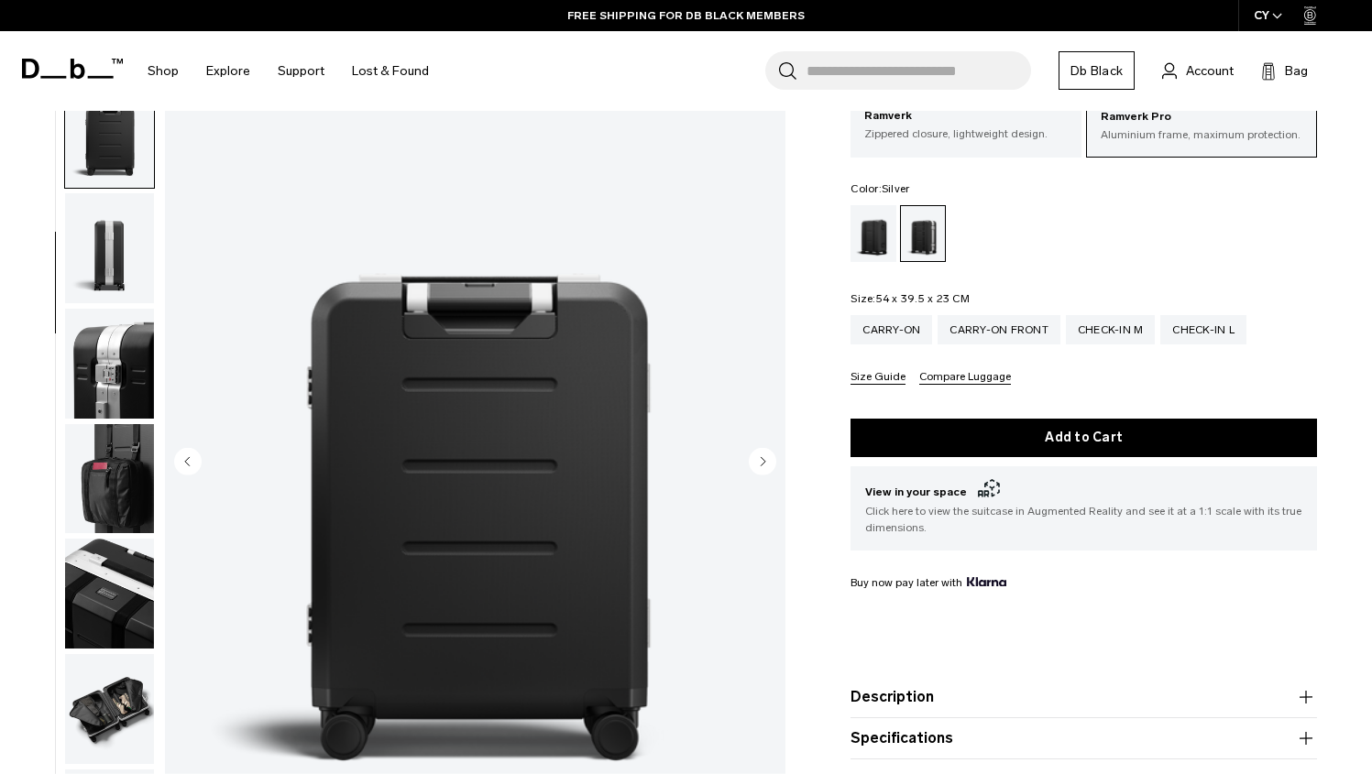
scroll to position [345, 0]
click at [114, 268] on img "button" at bounding box center [109, 247] width 89 height 110
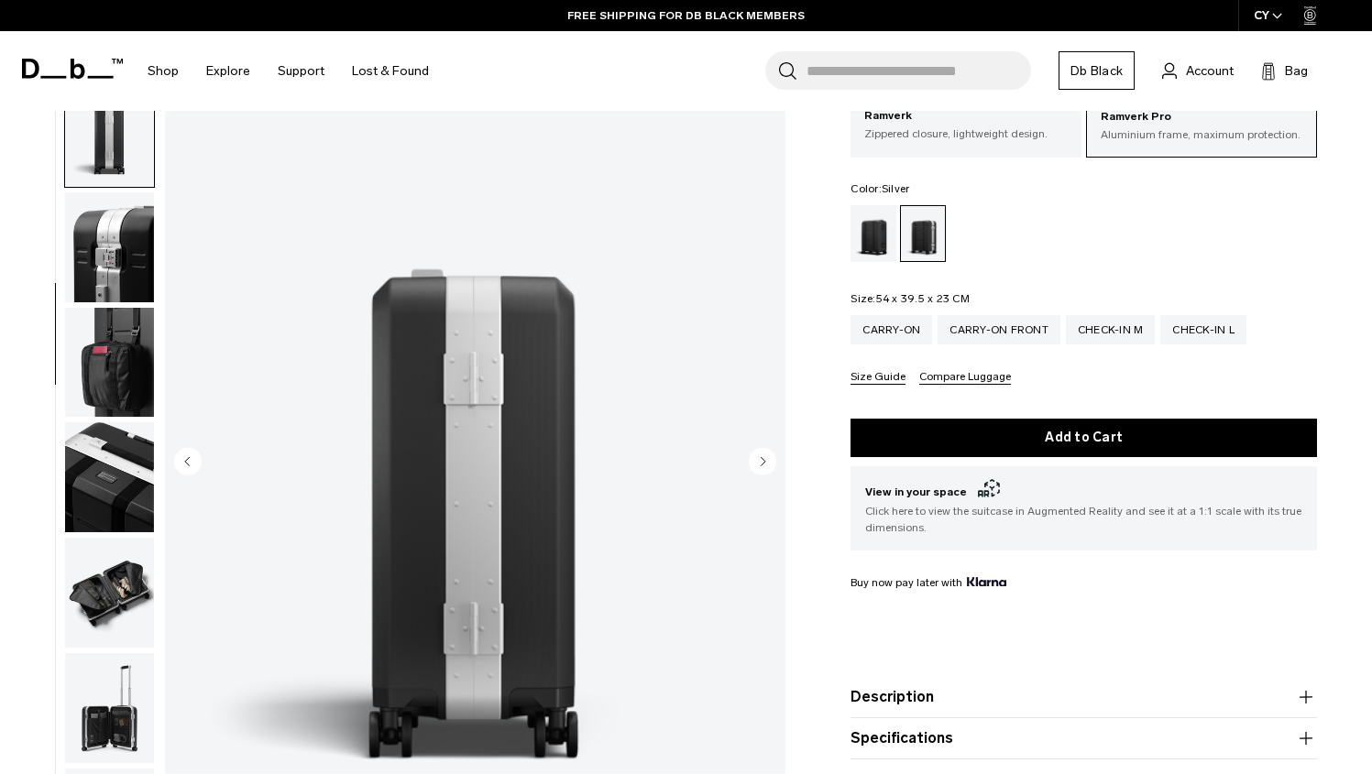
click at [107, 351] on img "button" at bounding box center [109, 363] width 89 height 110
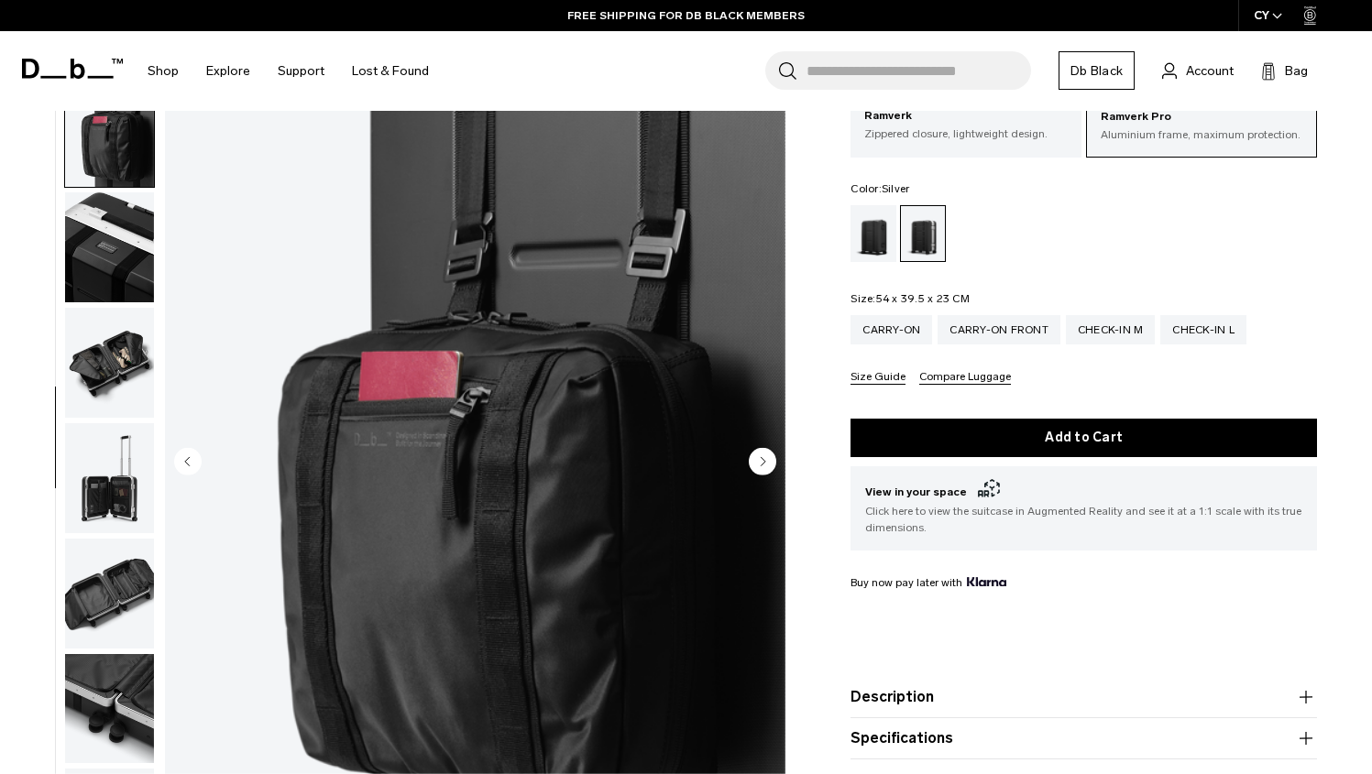
scroll to position [692, 0]
click at [110, 370] on img "button" at bounding box center [109, 362] width 89 height 110
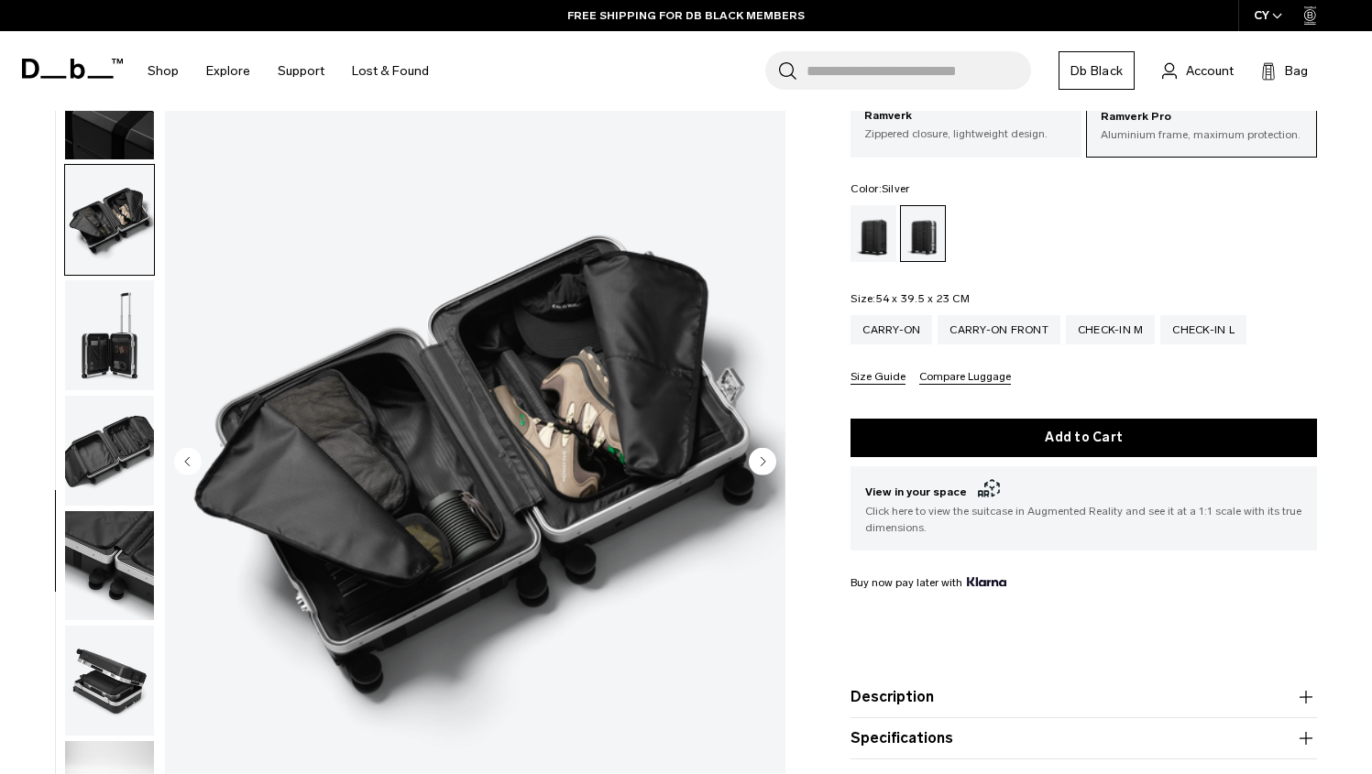
scroll to position [835, 0]
click at [103, 460] on img "button" at bounding box center [109, 450] width 89 height 110
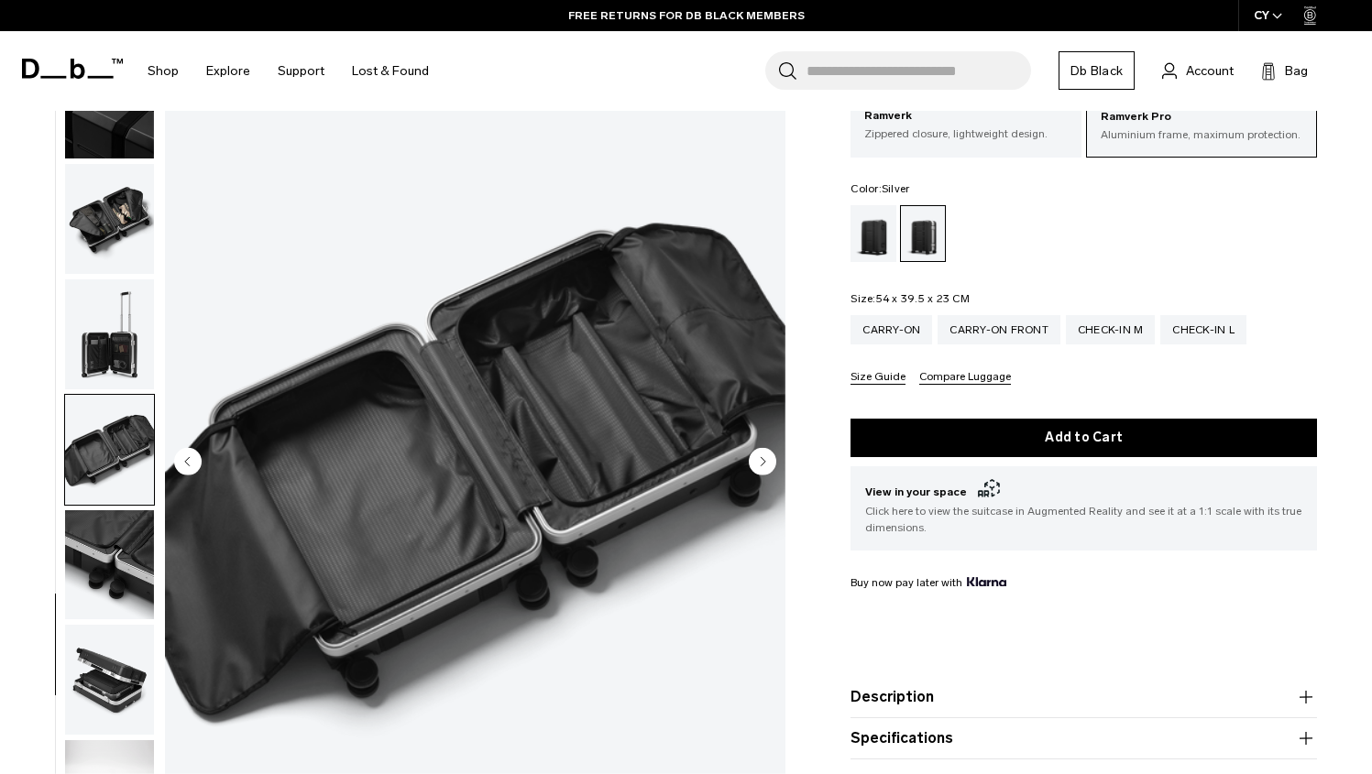
click at [104, 562] on img "button" at bounding box center [109, 564] width 89 height 110
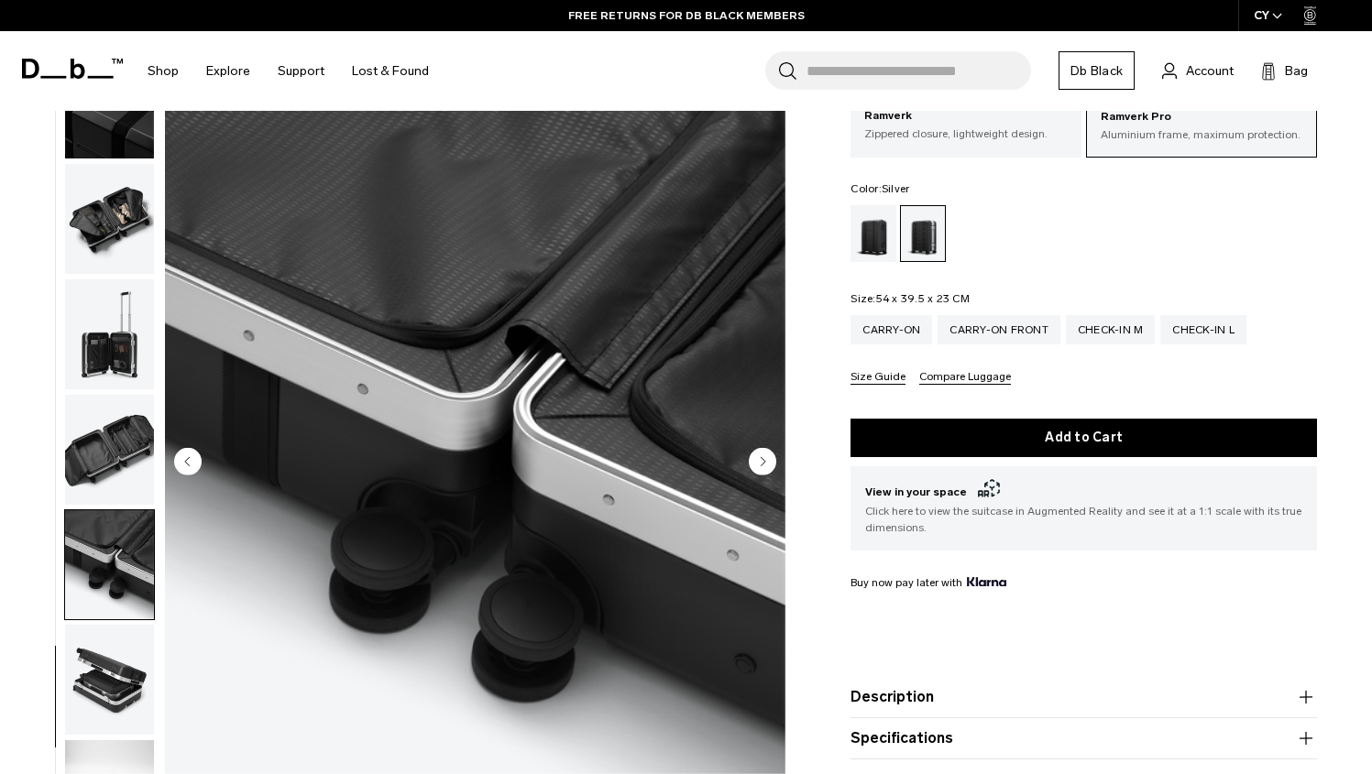
click at [120, 660] on img "button" at bounding box center [109, 680] width 89 height 110
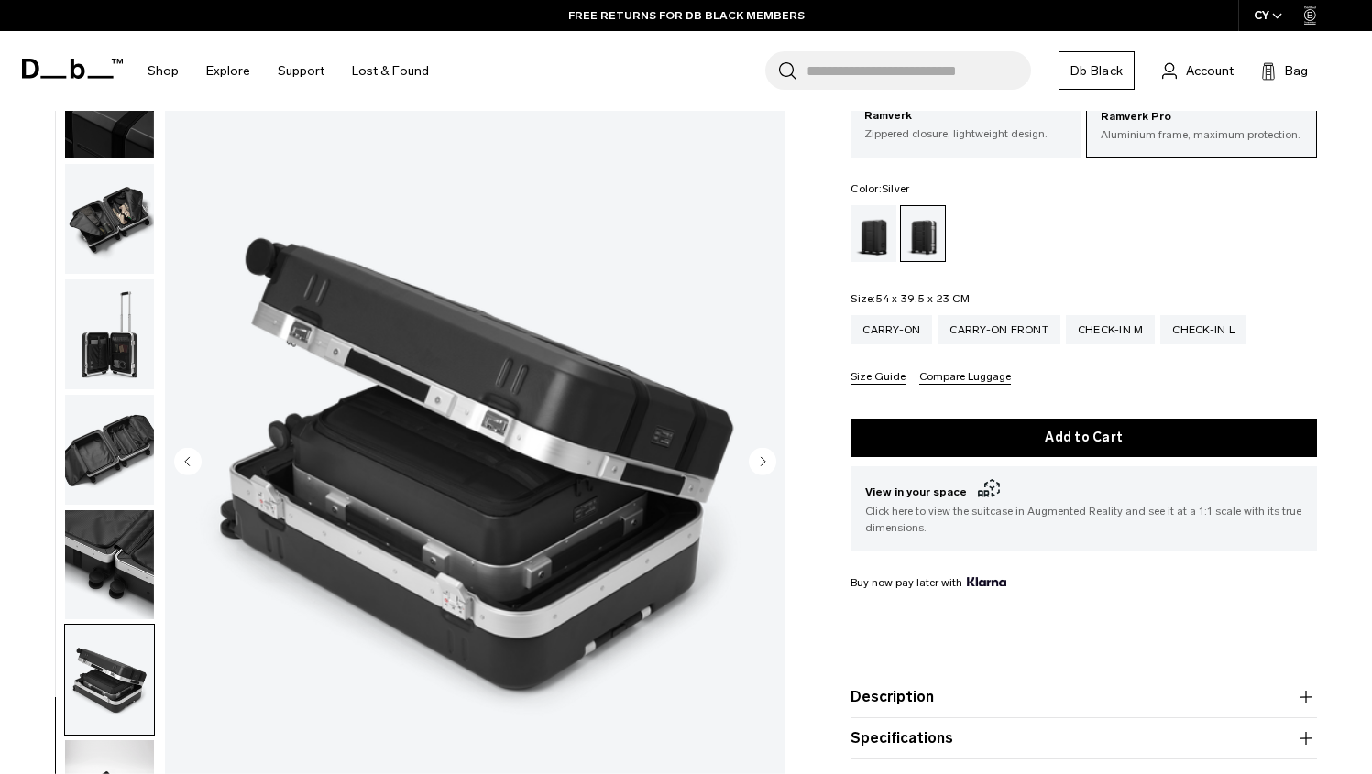
scroll to position [0, 0]
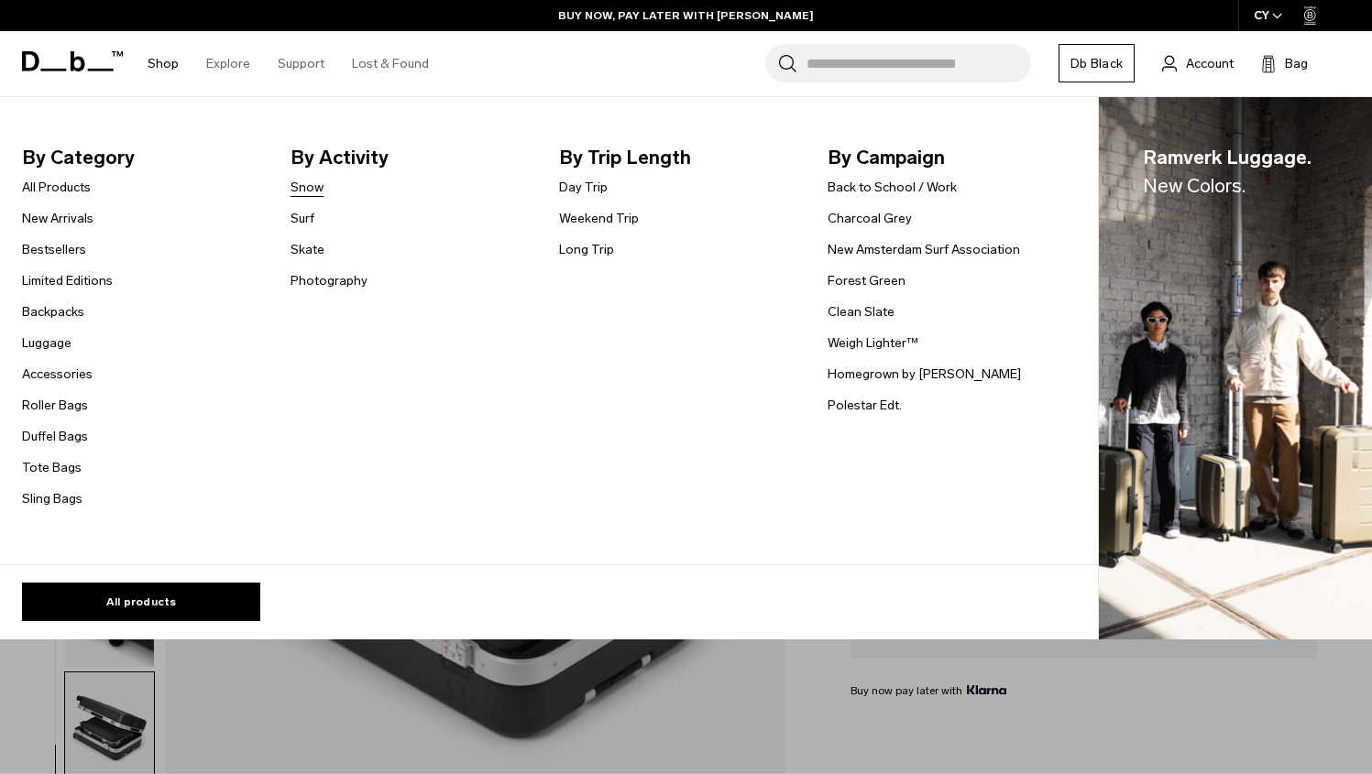
click at [307, 187] on link "Snow" at bounding box center [306, 187] width 33 height 19
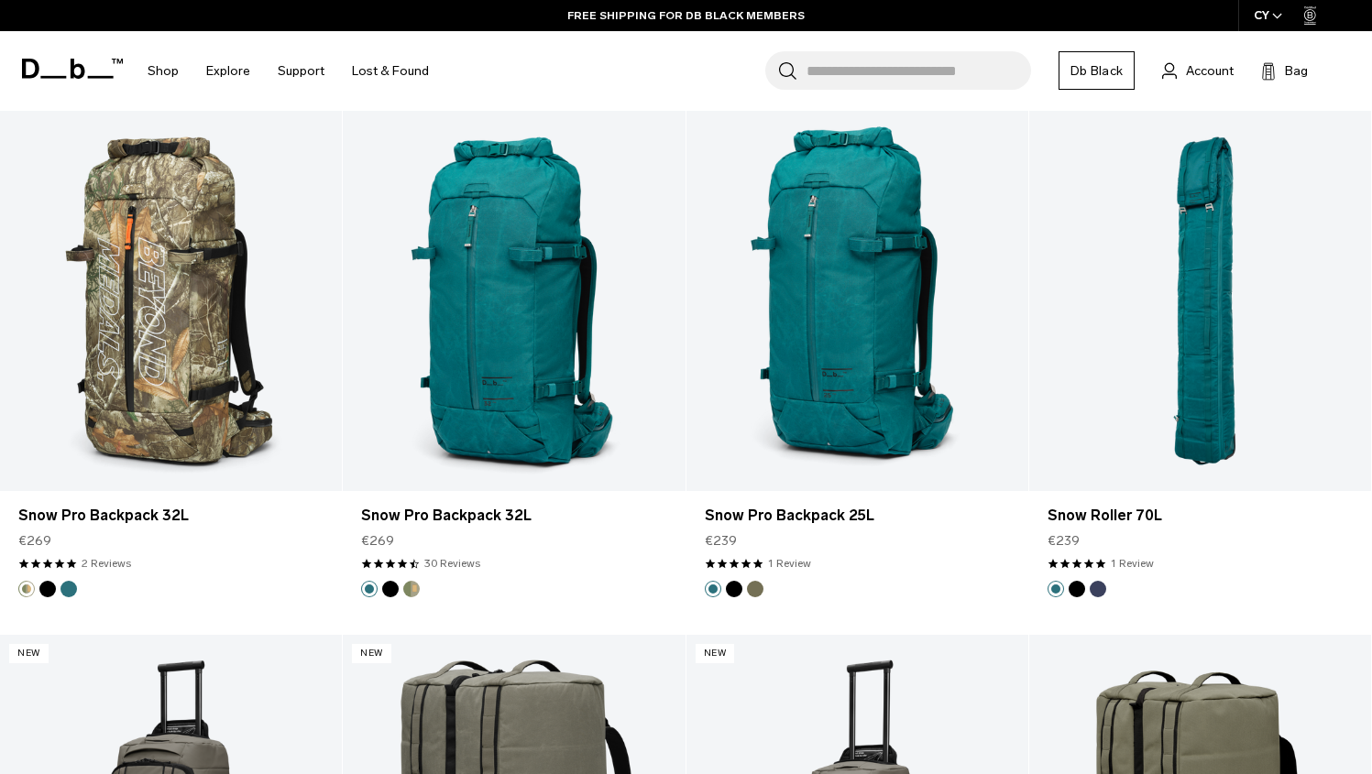
scroll to position [4506, 0]
